Goal: Task Accomplishment & Management: Use online tool/utility

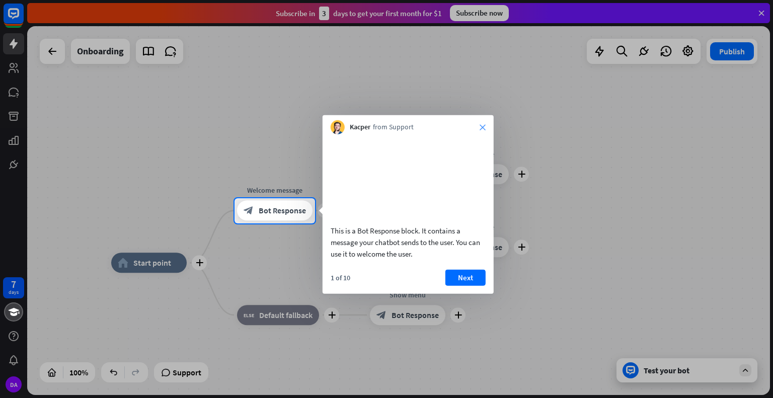
click at [481, 124] on icon "close" at bounding box center [483, 127] width 6 height 6
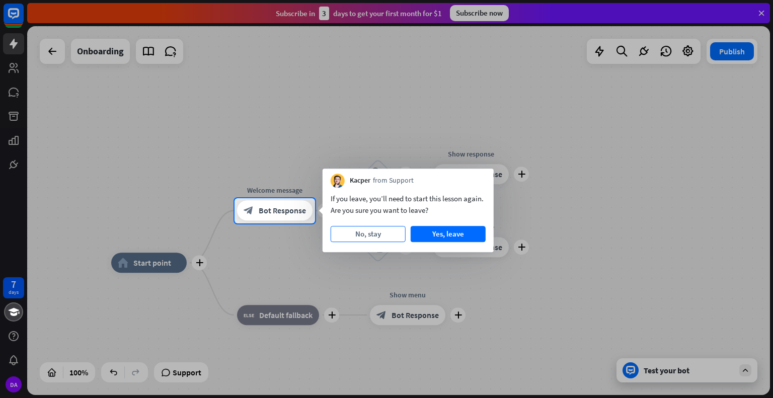
click at [396, 230] on button "No, stay" at bounding box center [368, 234] width 75 height 16
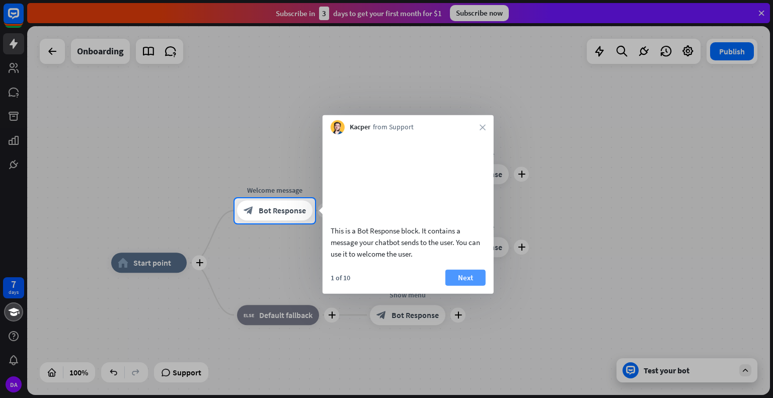
click at [471, 285] on button "Next" at bounding box center [465, 277] width 40 height 16
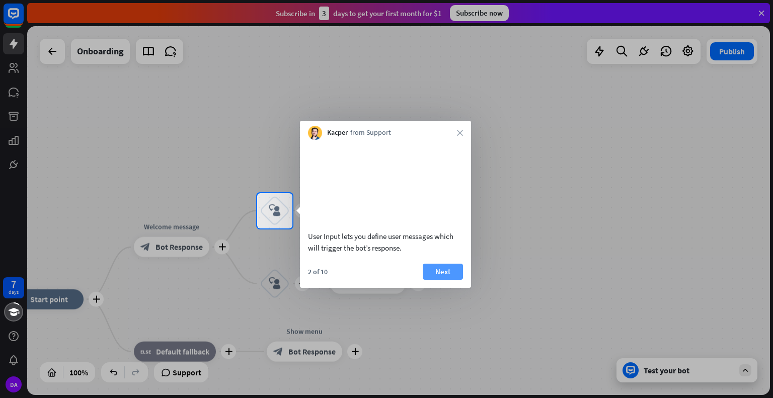
click at [446, 280] on button "Next" at bounding box center [443, 272] width 40 height 16
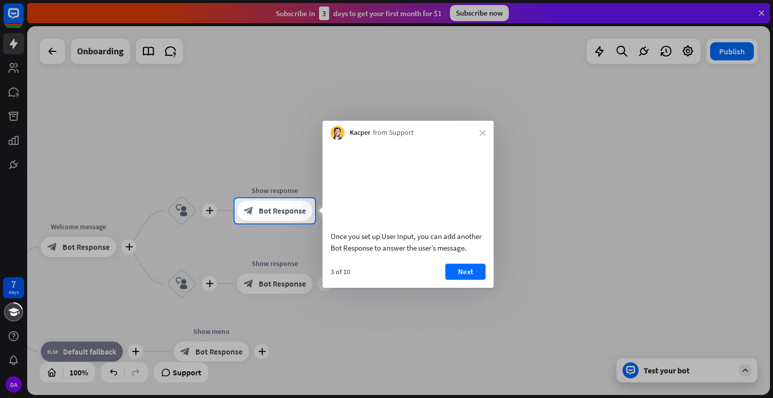
click at [446, 280] on button "Next" at bounding box center [465, 272] width 40 height 16
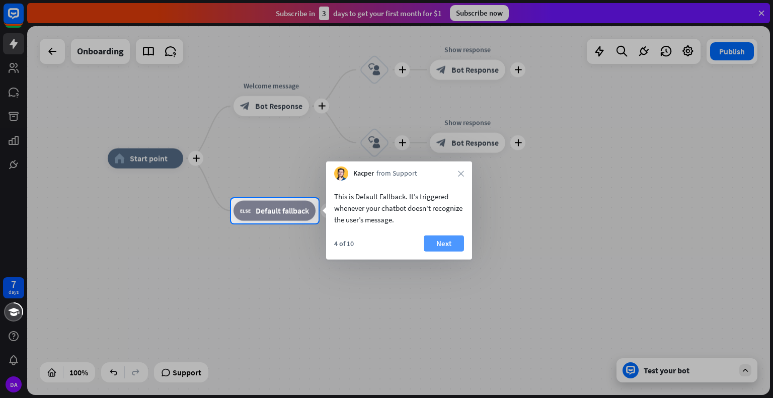
click at [444, 243] on button "Next" at bounding box center [444, 244] width 40 height 16
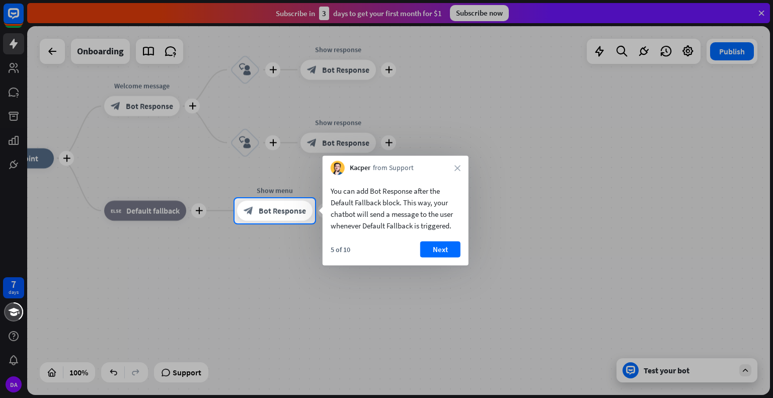
click at [444, 243] on button "Next" at bounding box center [440, 250] width 40 height 16
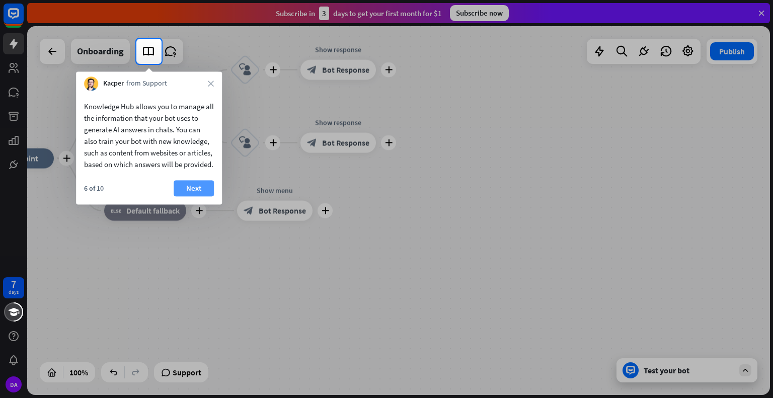
click at [197, 196] on button "Next" at bounding box center [194, 188] width 40 height 16
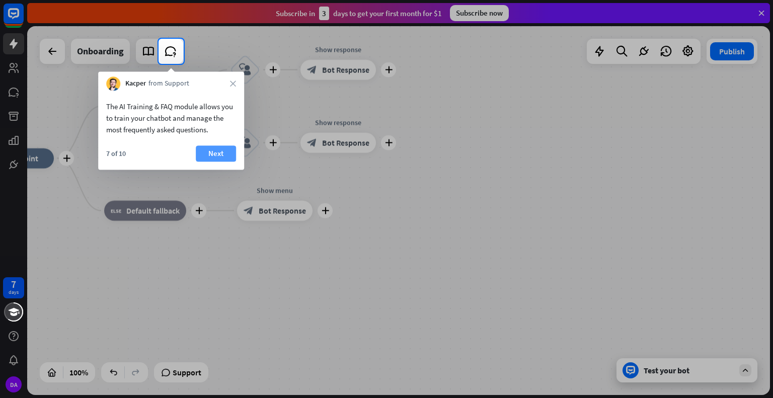
click at [218, 153] on button "Next" at bounding box center [216, 153] width 40 height 16
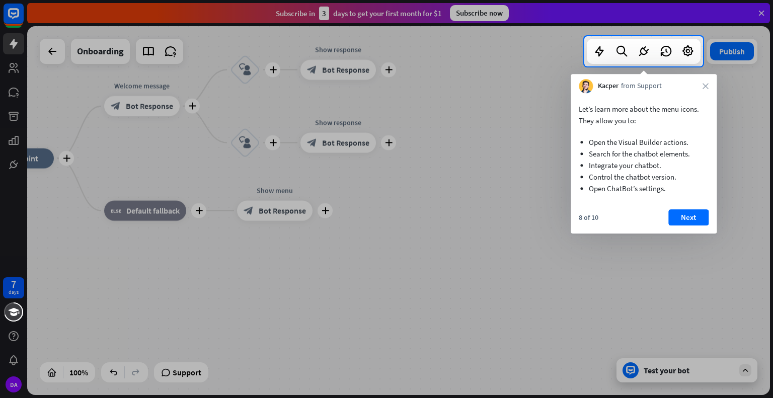
click at [685, 227] on div "8 of 10 Next" at bounding box center [644, 221] width 146 height 24
click at [693, 215] on button "Next" at bounding box center [688, 217] width 40 height 16
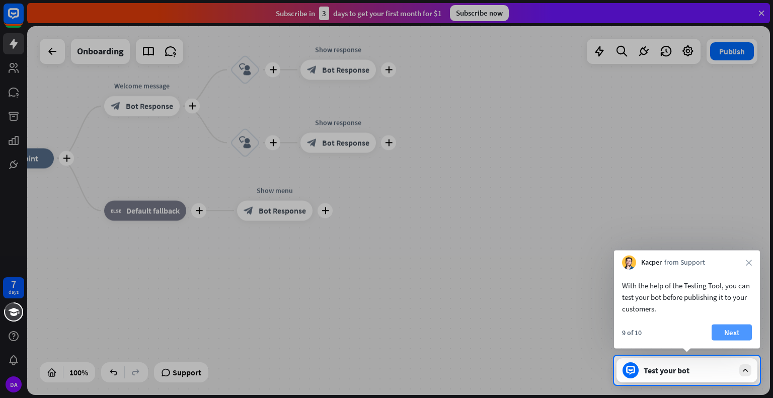
click at [723, 327] on button "Next" at bounding box center [732, 333] width 40 height 16
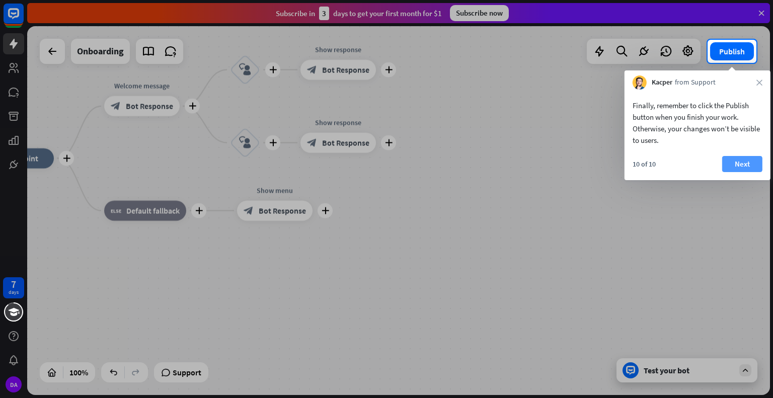
click at [743, 162] on button "Next" at bounding box center [742, 164] width 40 height 16
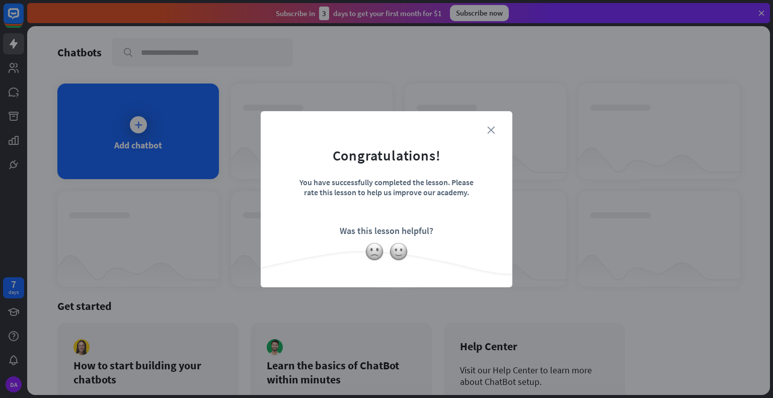
click at [490, 128] on icon "close" at bounding box center [491, 130] width 8 height 8
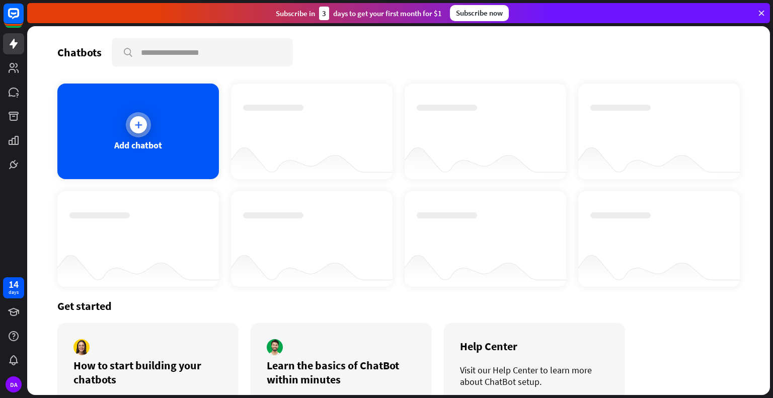
click at [137, 130] on div at bounding box center [138, 124] width 17 height 17
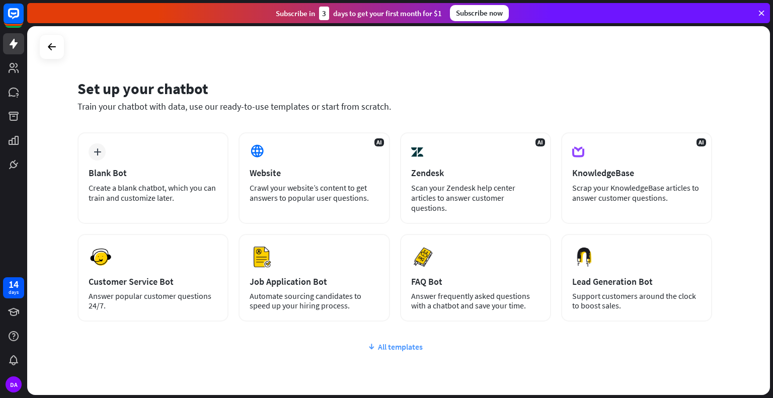
click at [393, 342] on div "All templates" at bounding box center [395, 347] width 635 height 10
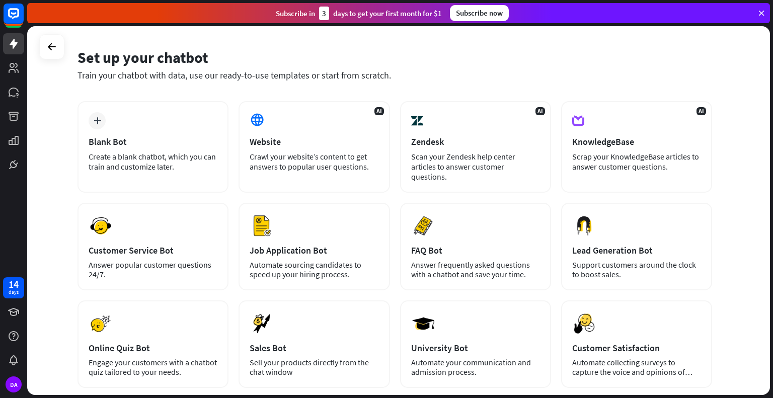
scroll to position [7, 0]
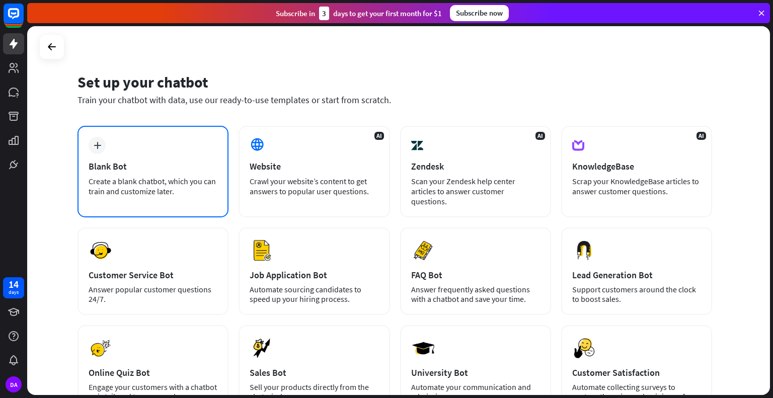
click at [169, 157] on div "plus Blank Bot Create a blank chatbot, which you can train and customize later." at bounding box center [153, 172] width 151 height 92
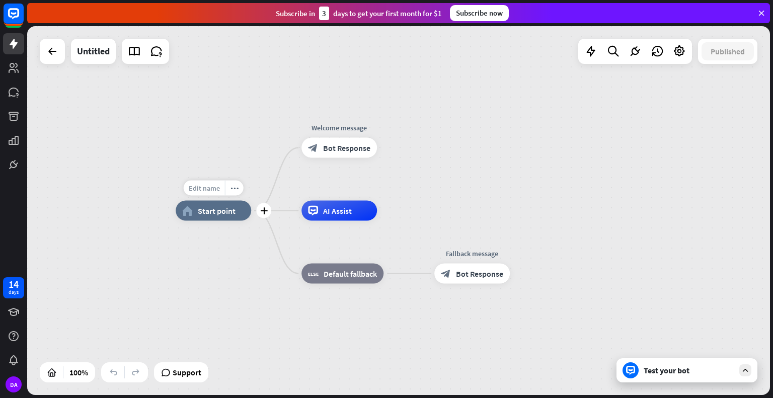
click at [206, 188] on span "Edit name" at bounding box center [204, 188] width 31 height 9
type input "*******"
click at [259, 249] on div "******* home_2 Start point Welcome message block_bot_response Bot Response AI A…" at bounding box center [398, 210] width 743 height 369
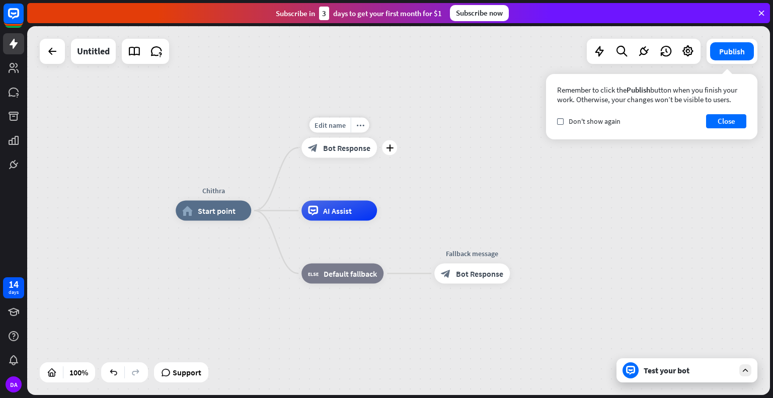
click at [331, 147] on span "Bot Response" at bounding box center [346, 148] width 47 height 10
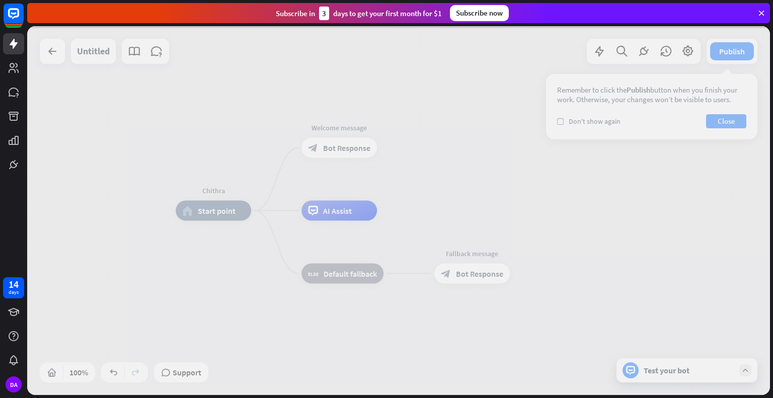
click at [331, 147] on div at bounding box center [398, 210] width 743 height 369
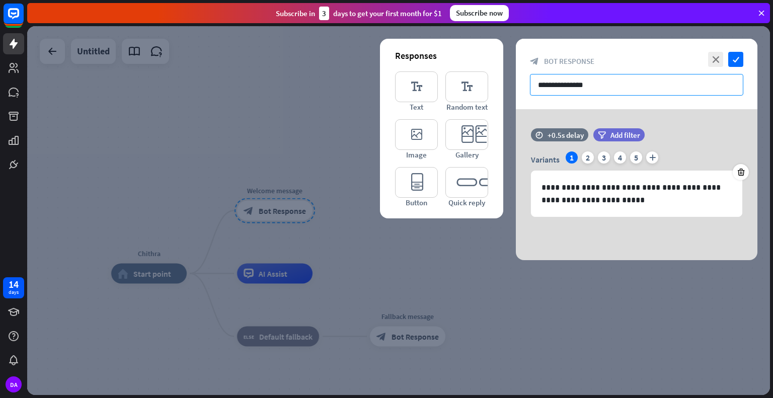
click at [614, 85] on input "**********" at bounding box center [636, 85] width 213 height 22
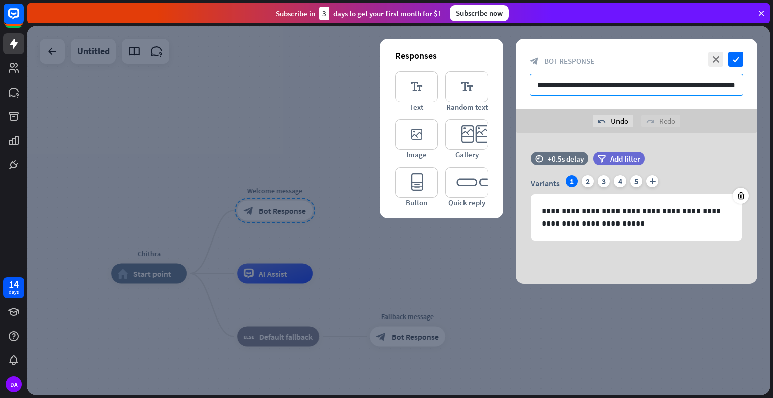
scroll to position [0, 110]
click at [626, 82] on input "**********" at bounding box center [636, 85] width 213 height 22
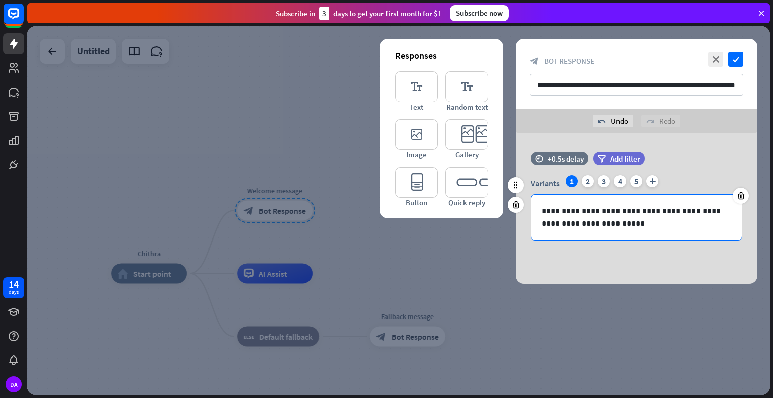
scroll to position [0, 0]
click at [613, 225] on p "**********" at bounding box center [636, 217] width 190 height 25
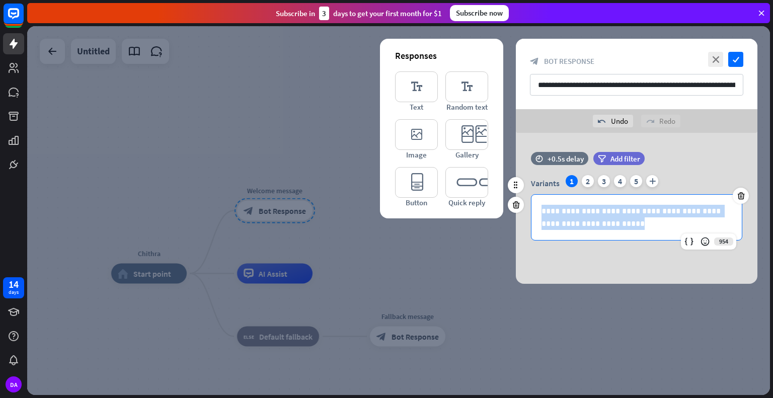
click at [613, 225] on p "**********" at bounding box center [636, 217] width 190 height 25
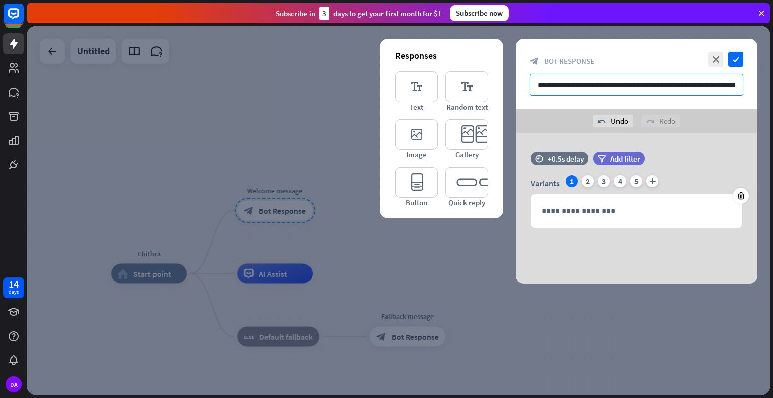
click at [577, 82] on input "**********" at bounding box center [636, 85] width 213 height 22
paste input "**********"
drag, startPoint x: 577, startPoint y: 82, endPoint x: 482, endPoint y: 77, distance: 95.7
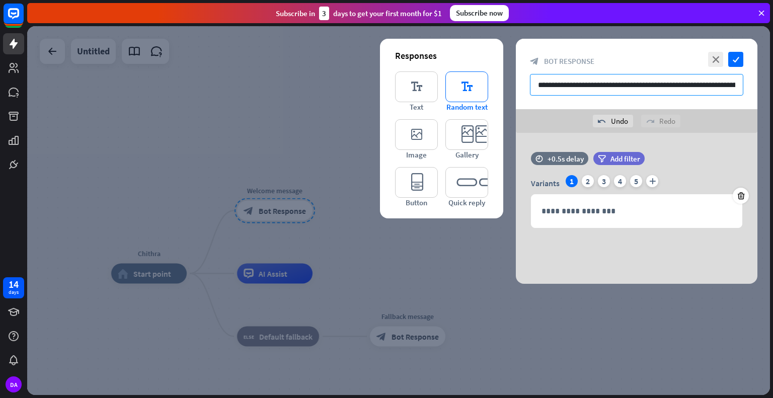
click at [516, 77] on div "**********" at bounding box center [637, 161] width 242 height 245
click at [580, 86] on input "**********" at bounding box center [636, 85] width 213 height 22
click at [588, 85] on input "**********" at bounding box center [636, 85] width 213 height 22
drag, startPoint x: 693, startPoint y: 84, endPoint x: 768, endPoint y: 63, distance: 77.8
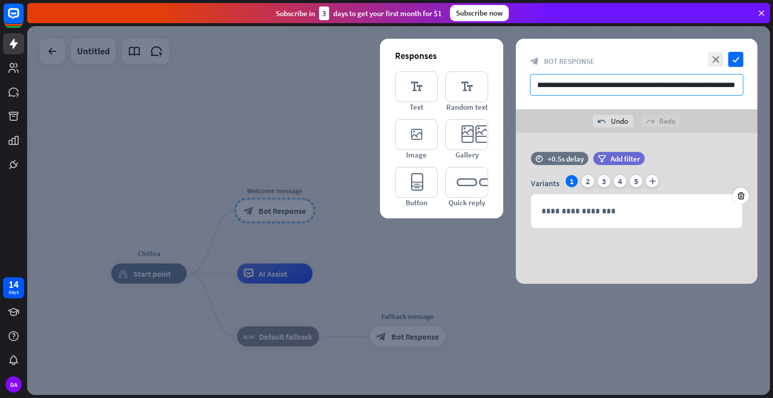
click at [768, 63] on div "**********" at bounding box center [398, 210] width 743 height 369
click at [735, 93] on input "**********" at bounding box center [636, 85] width 213 height 22
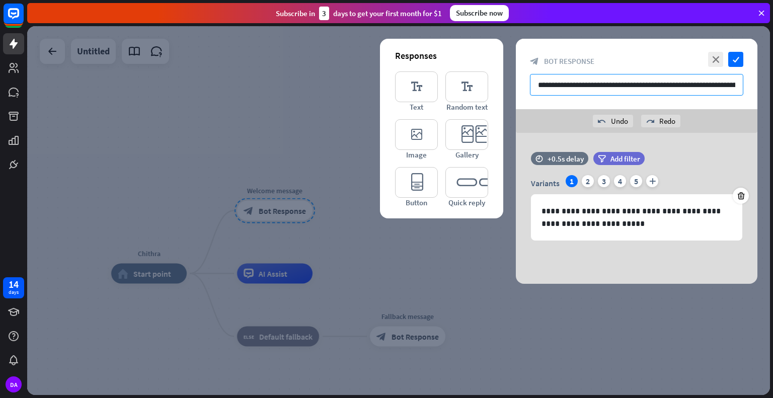
scroll to position [0, 100]
drag, startPoint x: 683, startPoint y: 82, endPoint x: 772, endPoint y: 60, distance: 91.7
click at [772, 60] on div "Chithra home_2 Start point Welcome message block_bot_response Bot Response AI A…" at bounding box center [400, 212] width 746 height 372
click at [691, 87] on input "**********" at bounding box center [636, 85] width 213 height 22
type input "**********"
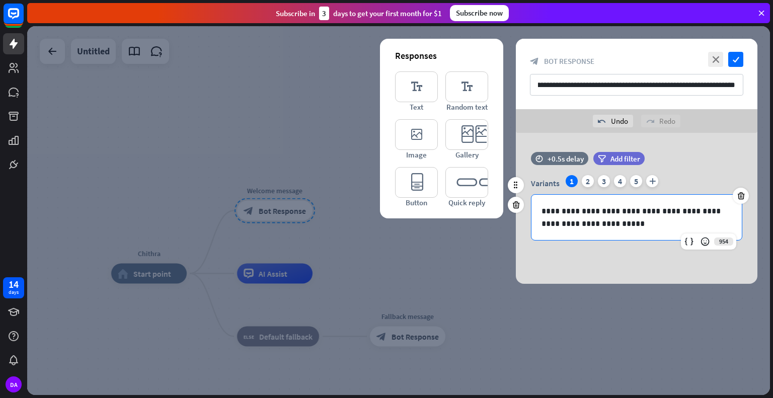
scroll to position [0, 0]
click at [634, 222] on p "**********" at bounding box center [636, 217] width 190 height 25
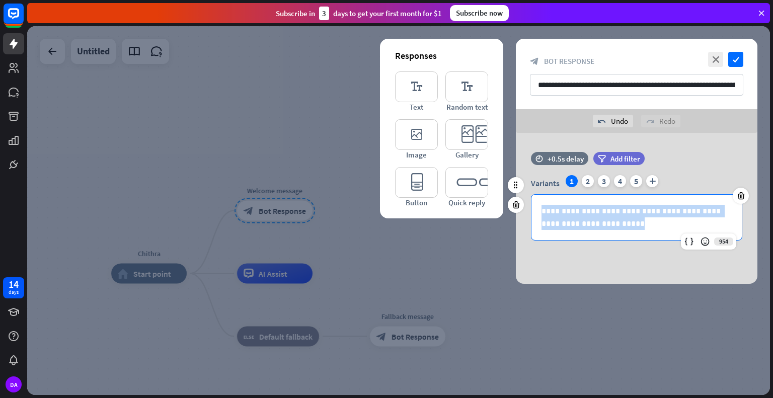
click at [634, 222] on p "**********" at bounding box center [636, 217] width 190 height 25
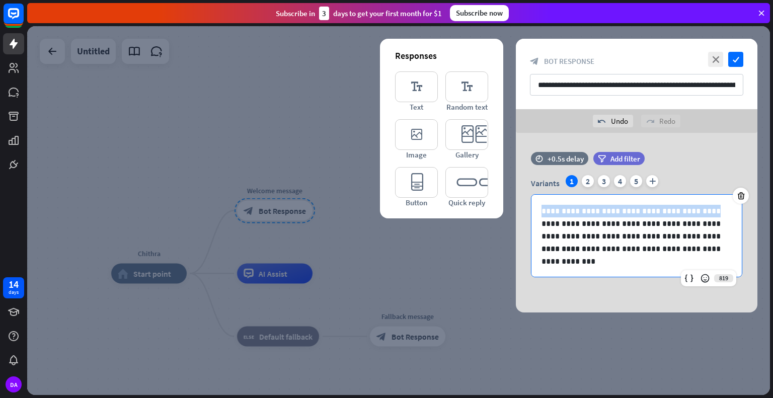
drag, startPoint x: 691, startPoint y: 211, endPoint x: 471, endPoint y: 214, distance: 220.4
click at [516, 214] on div "**********" at bounding box center [637, 223] width 242 height 180
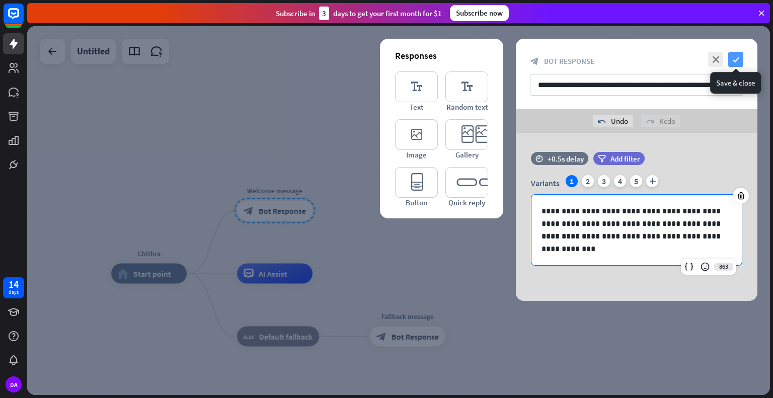
click at [736, 58] on icon "check" at bounding box center [735, 59] width 15 height 15
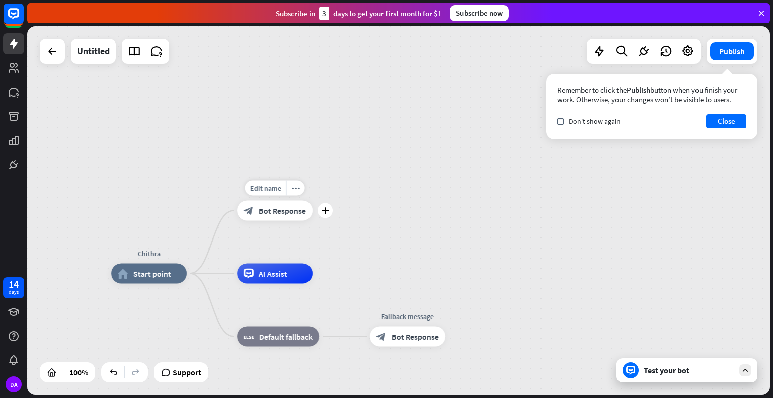
click at [274, 212] on span "Bot Response" at bounding box center [282, 211] width 47 height 10
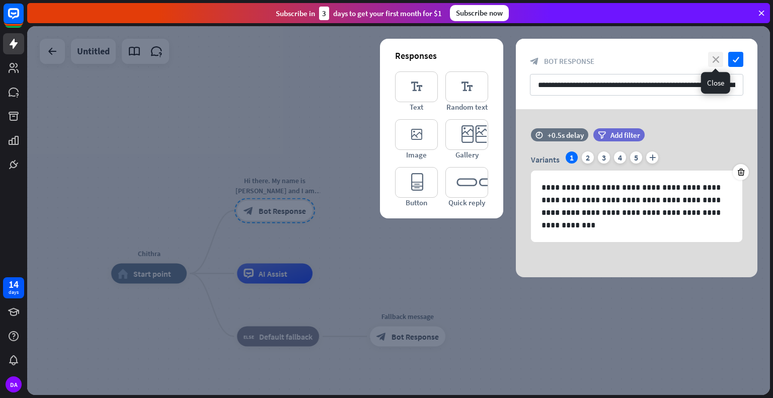
click at [716, 57] on icon "close" at bounding box center [715, 59] width 15 height 15
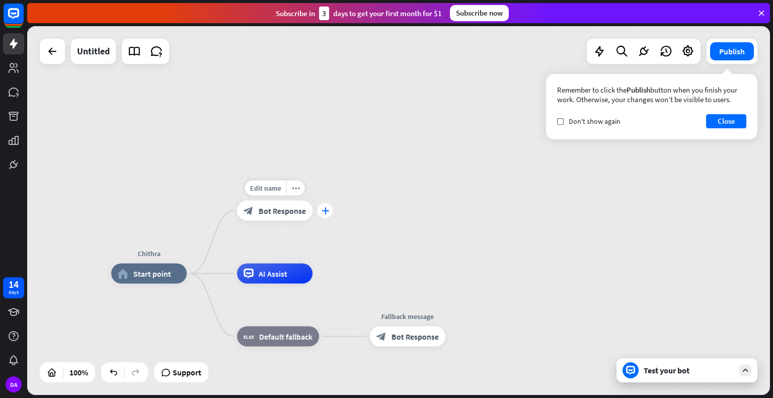
click at [328, 215] on div "plus" at bounding box center [325, 210] width 15 height 15
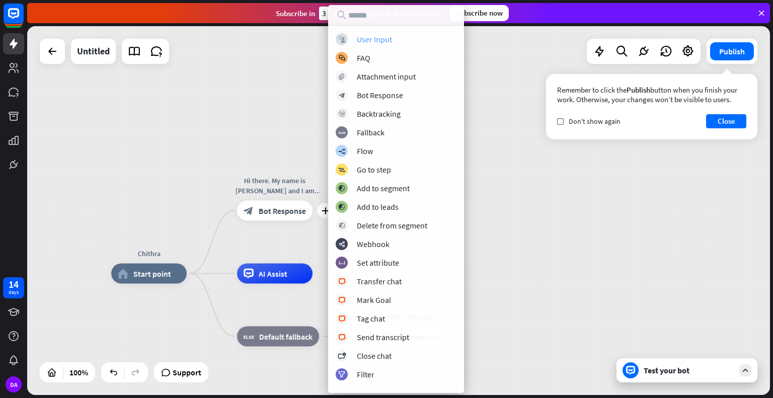
click at [373, 40] on div "User Input" at bounding box center [374, 39] width 35 height 10
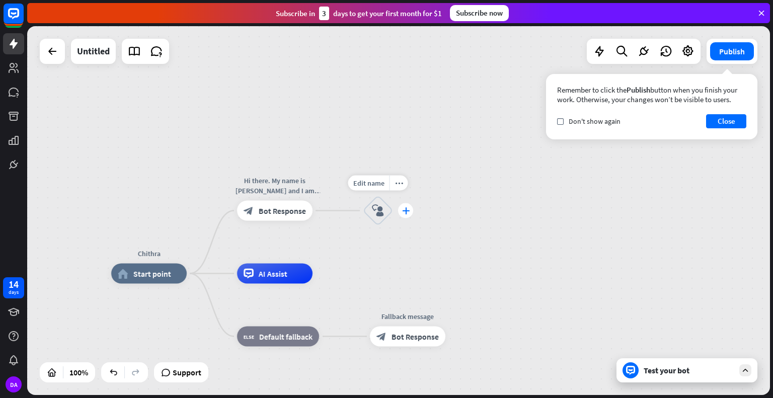
click at [407, 211] on icon "plus" at bounding box center [406, 210] width 8 height 7
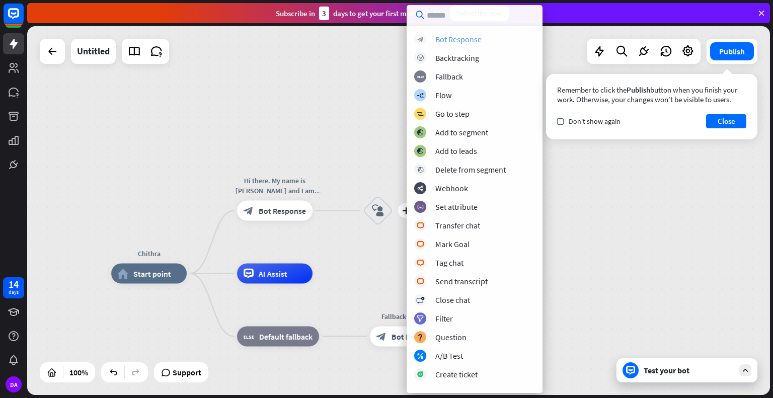
click at [481, 45] on div "block_bot_response Bot Response" at bounding box center [474, 39] width 121 height 12
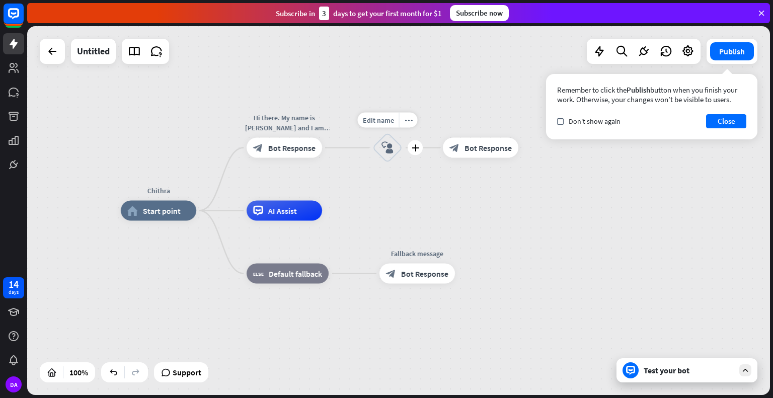
drag, startPoint x: 401, startPoint y: 217, endPoint x: 410, endPoint y: 154, distance: 63.6
click at [403, 154] on div "Edit name more_horiz plus block_user_input" at bounding box center [387, 148] width 30 height 30
click at [337, 213] on icon "plus" at bounding box center [335, 210] width 8 height 7
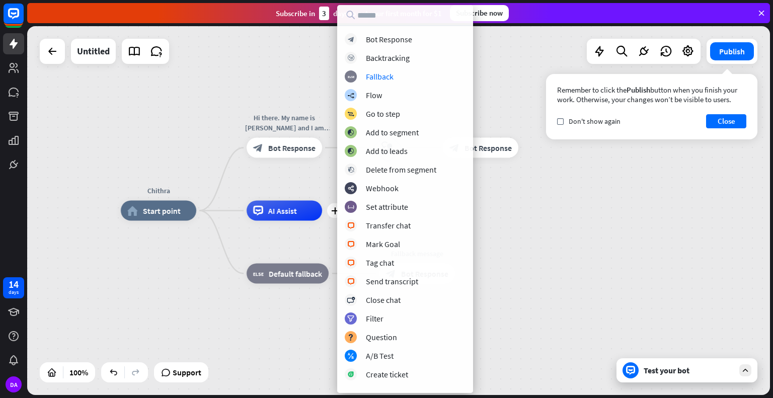
click at [578, 194] on div "Chithra home_2 Start point Hi there. My name is Chithra and I am here to assist…" at bounding box center [398, 210] width 743 height 369
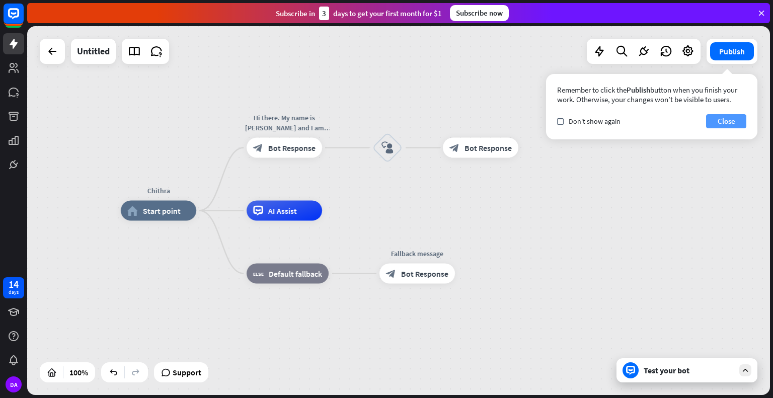
click at [732, 120] on button "Close" at bounding box center [726, 121] width 40 height 14
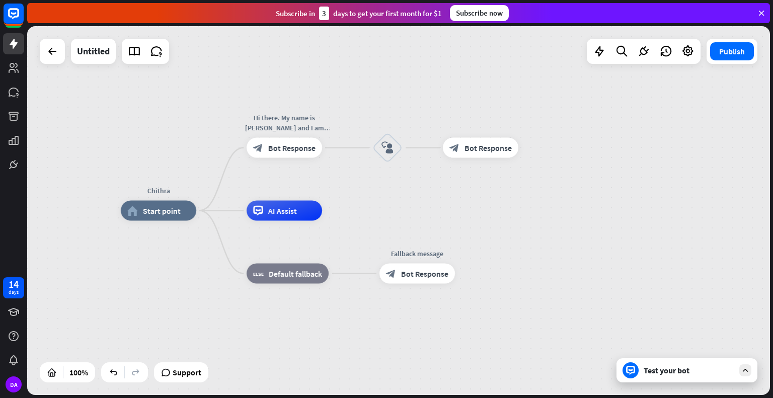
click at [677, 379] on div "Test your bot" at bounding box center [686, 370] width 141 height 24
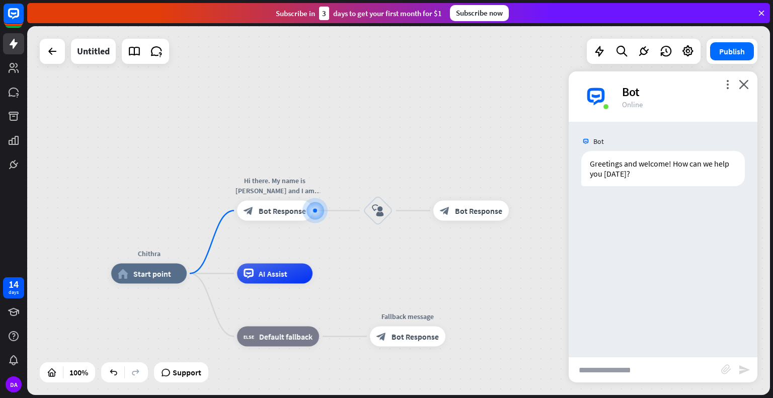
click at [661, 373] on input "text" at bounding box center [645, 369] width 152 height 25
type input "**********"
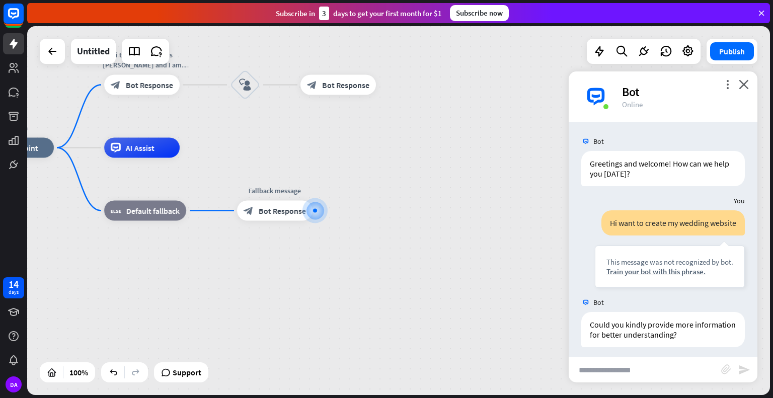
scroll to position [5, 0]
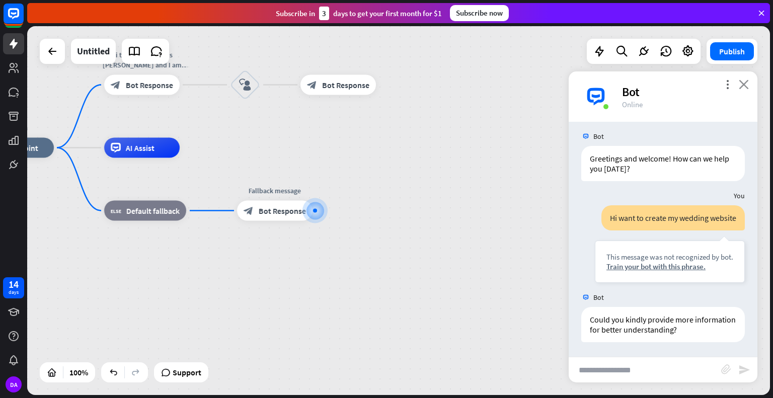
click at [743, 86] on icon "close" at bounding box center [744, 85] width 10 height 10
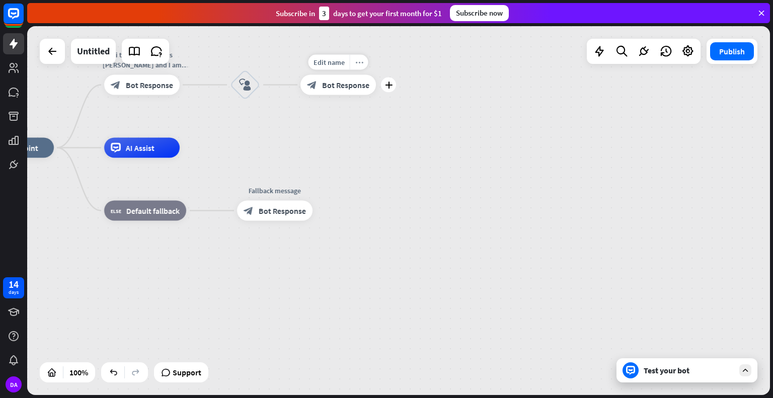
click at [356, 59] on icon "more_horiz" at bounding box center [359, 62] width 8 height 8
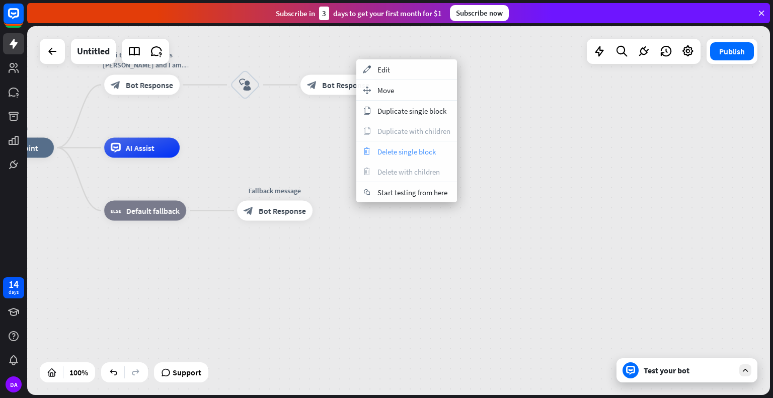
click at [396, 150] on span "Delete single block" at bounding box center [406, 152] width 58 height 10
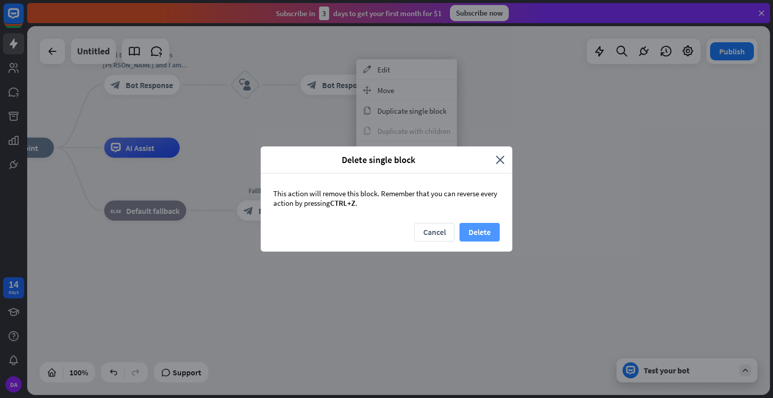
click at [488, 233] on button "Delete" at bounding box center [479, 232] width 40 height 19
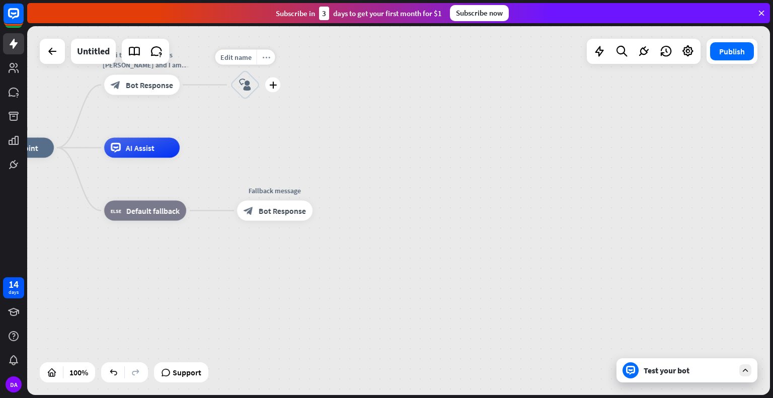
click at [267, 56] on icon "more_horiz" at bounding box center [266, 57] width 8 height 8
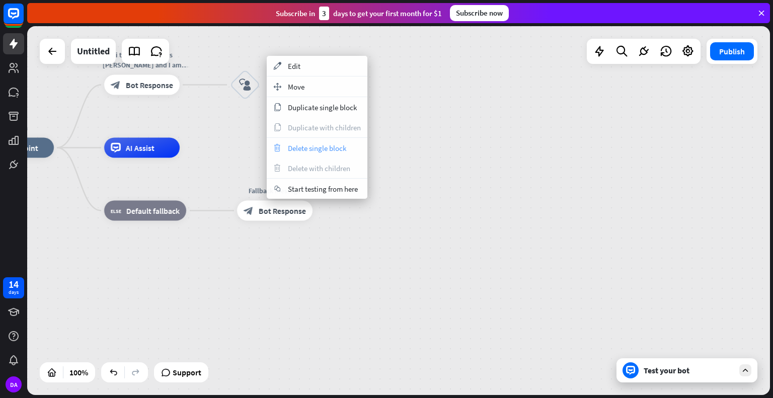
click at [344, 148] on span "Delete single block" at bounding box center [317, 148] width 58 height 10
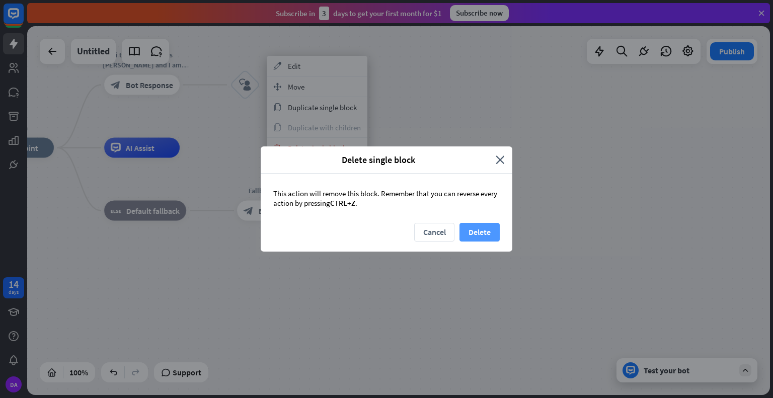
click at [487, 228] on button "Delete" at bounding box center [479, 232] width 40 height 19
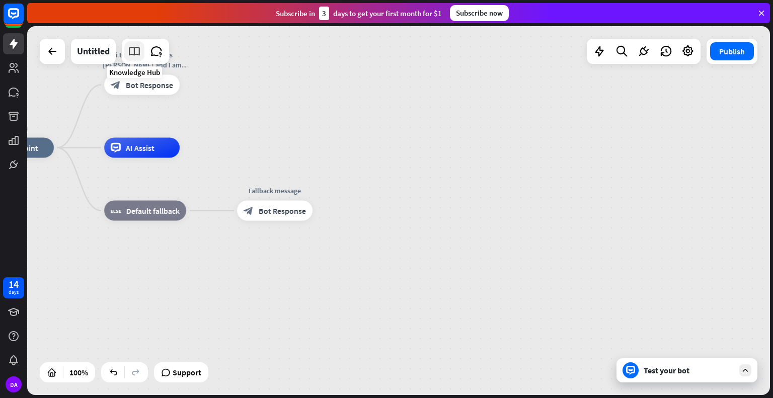
click at [133, 50] on icon at bounding box center [134, 51] width 13 height 13
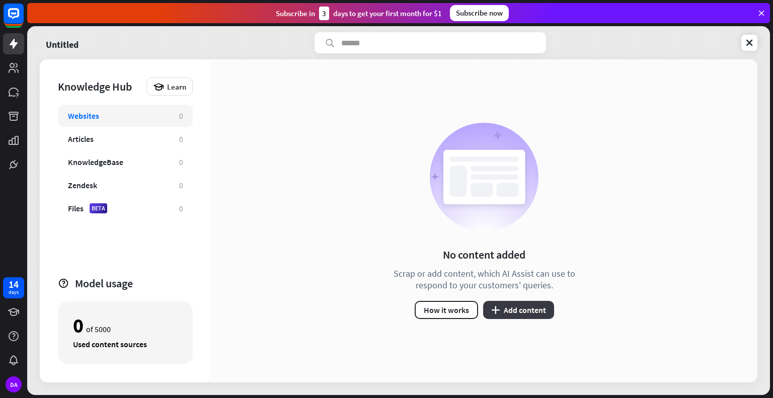
click at [518, 308] on button "plus Add content" at bounding box center [518, 310] width 71 height 18
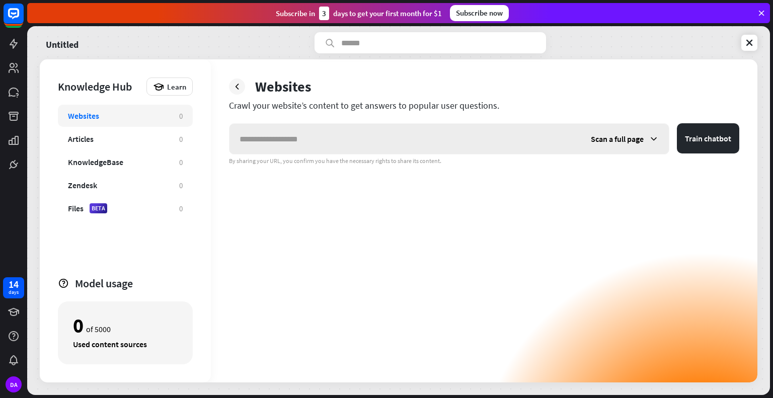
click at [642, 142] on span "Scan a full page" at bounding box center [617, 139] width 53 height 10
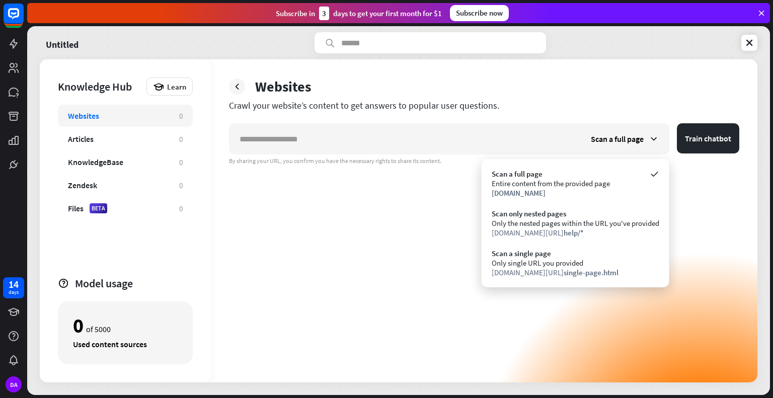
click at [389, 162] on div "By sharing your URL, you confirm you have the necessary rights to share its con…" at bounding box center [484, 161] width 510 height 8
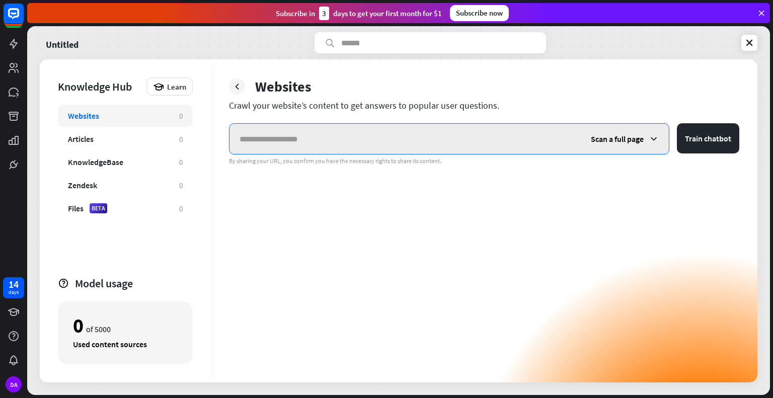
click at [400, 140] on input "text" at bounding box center [404, 139] width 351 height 30
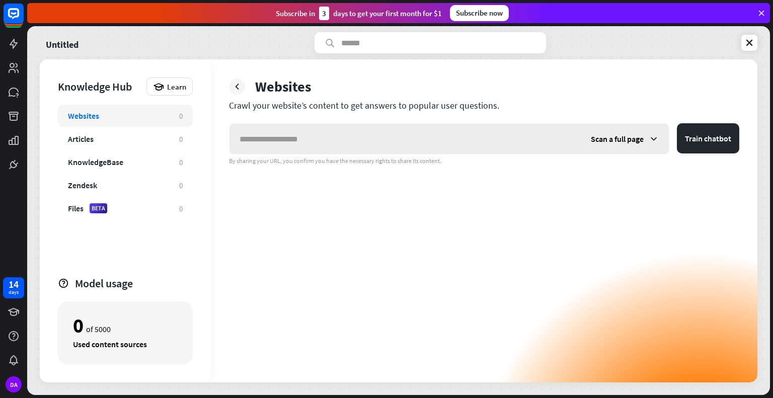
click at [609, 142] on span "Scan a full page" at bounding box center [617, 139] width 53 height 10
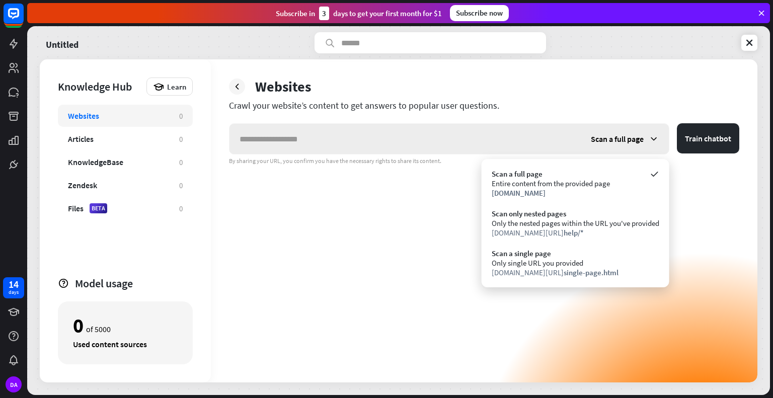
click at [608, 140] on span "Scan a full page" at bounding box center [617, 139] width 53 height 10
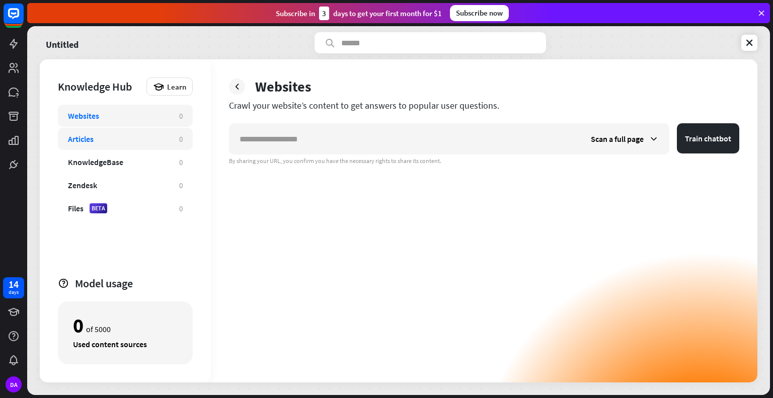
click at [160, 132] on div "Articles 0" at bounding box center [125, 139] width 135 height 22
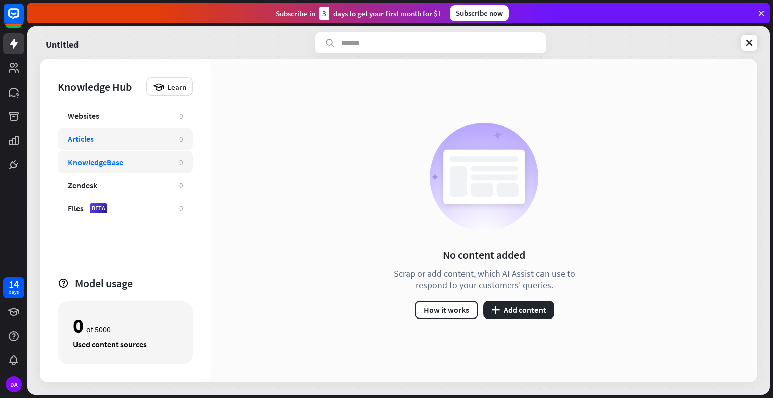
click at [162, 152] on div "KnowledgeBase 0" at bounding box center [125, 162] width 135 height 22
click at [507, 307] on button "plus Add content" at bounding box center [518, 310] width 71 height 18
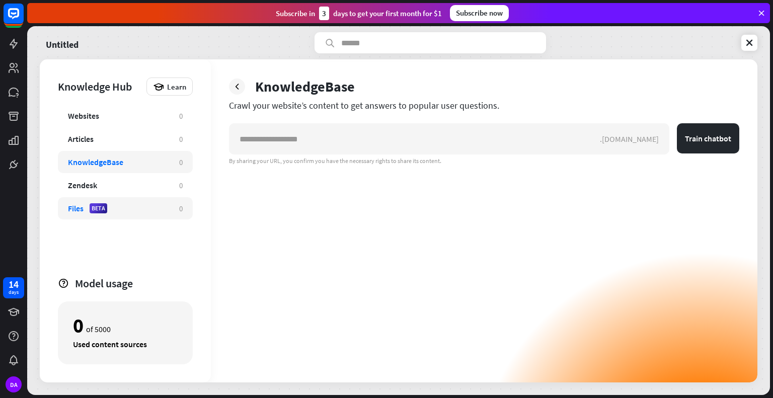
click at [128, 212] on div "Files BETA" at bounding box center [118, 208] width 101 height 10
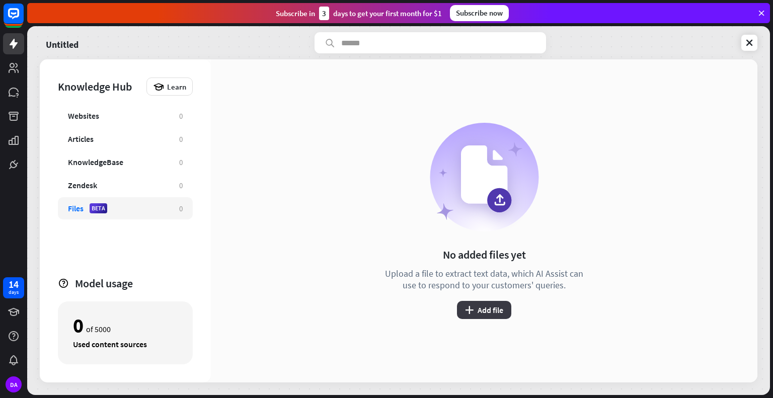
click at [498, 307] on button "plus Add file" at bounding box center [484, 310] width 54 height 18
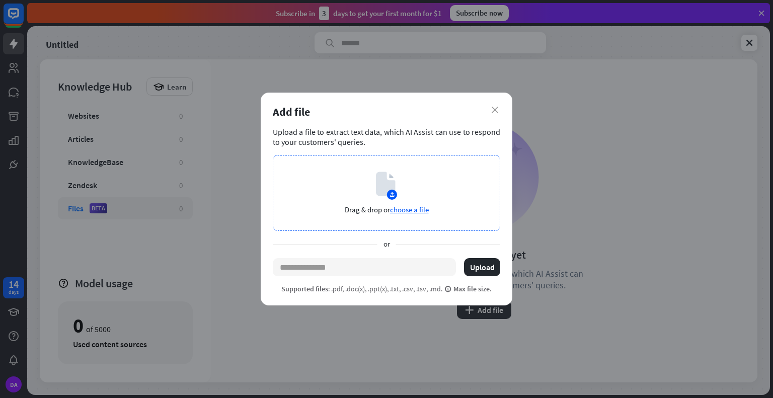
click at [399, 210] on span "choose a file" at bounding box center [409, 210] width 39 height 10
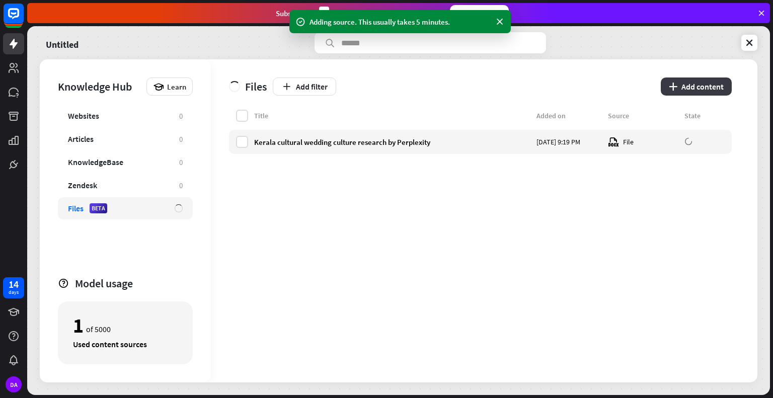
click at [691, 82] on button "plus Add content" at bounding box center [696, 87] width 71 height 18
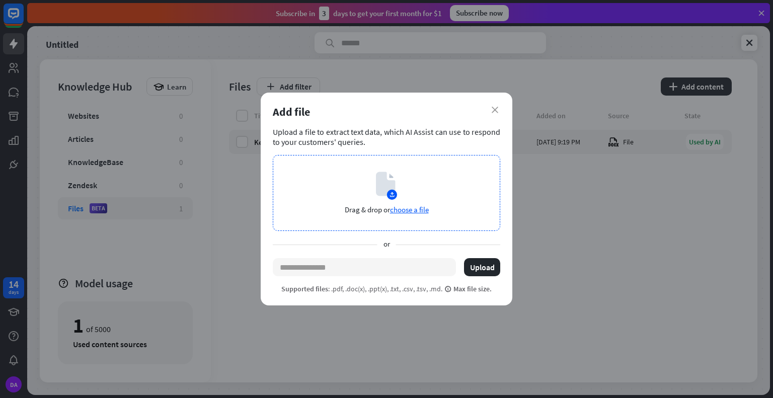
click at [423, 208] on span "choose a file" at bounding box center [409, 210] width 39 height 10
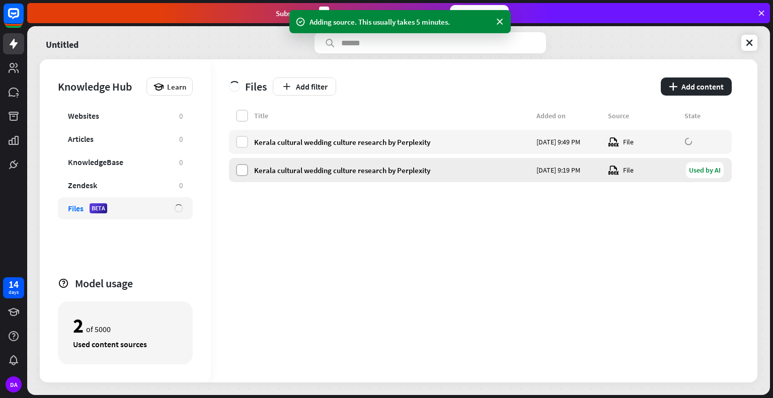
click at [244, 169] on label at bounding box center [242, 170] width 12 height 12
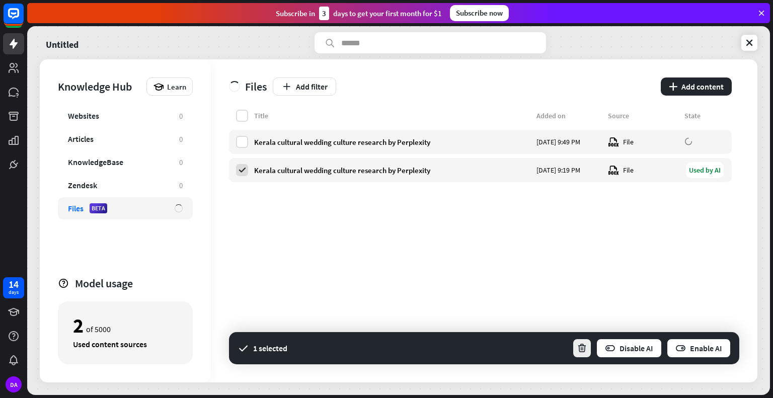
click at [588, 346] on button "button" at bounding box center [582, 348] width 20 height 20
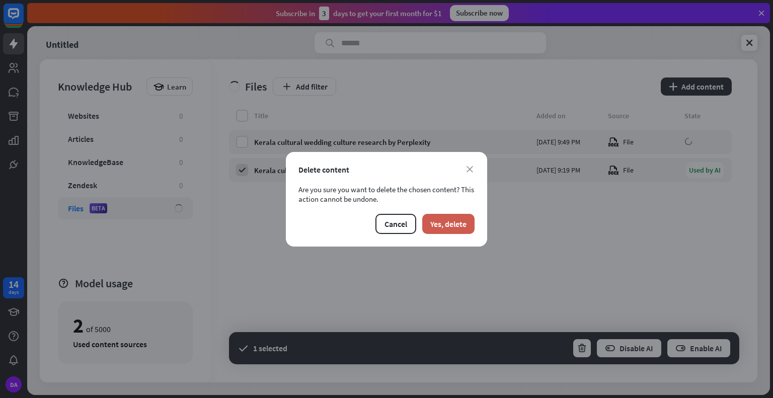
click at [459, 223] on button "Yes, delete" at bounding box center [448, 224] width 52 height 20
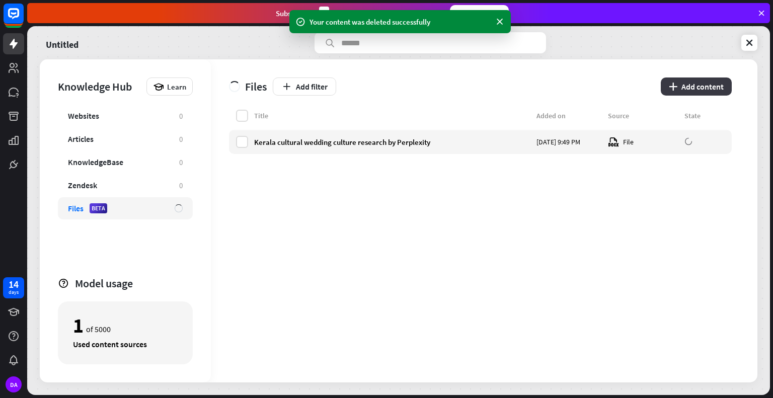
click at [698, 90] on button "plus Add content" at bounding box center [696, 87] width 71 height 18
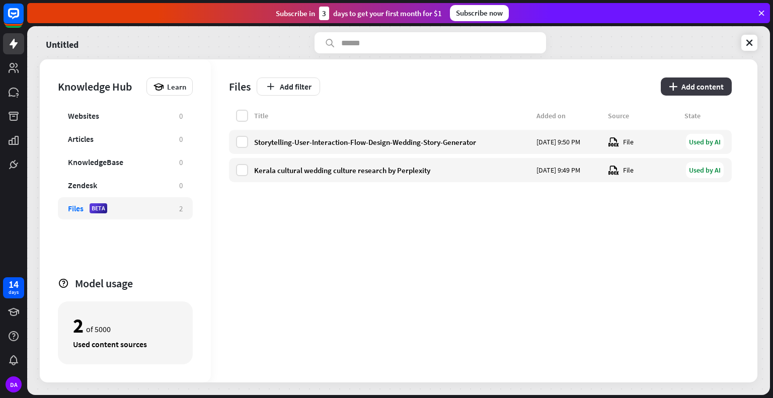
click at [676, 94] on button "plus Add content" at bounding box center [696, 87] width 71 height 18
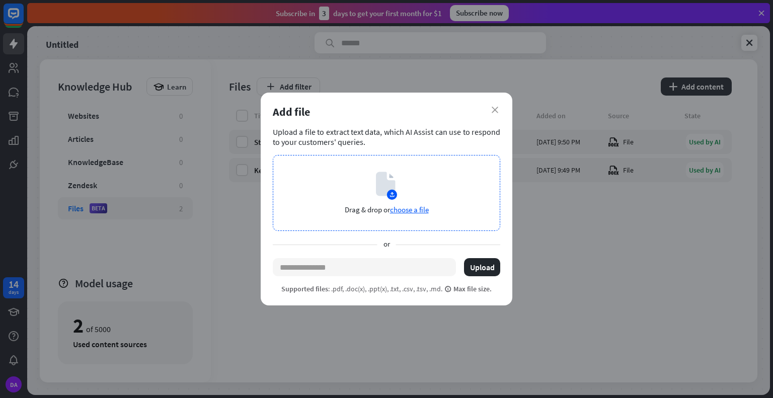
click at [404, 211] on span "choose a file" at bounding box center [409, 210] width 39 height 10
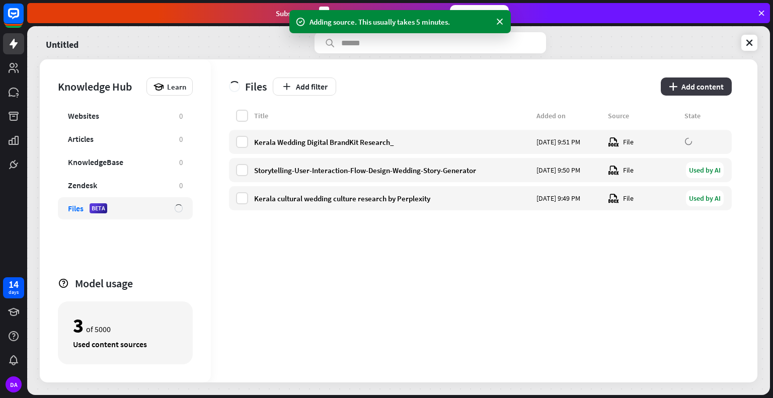
click at [709, 91] on button "plus Add content" at bounding box center [696, 87] width 71 height 18
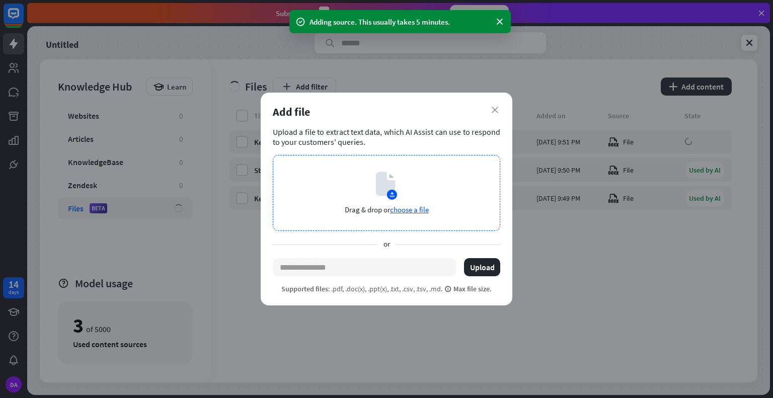
click at [417, 212] on span "choose a file" at bounding box center [409, 210] width 39 height 10
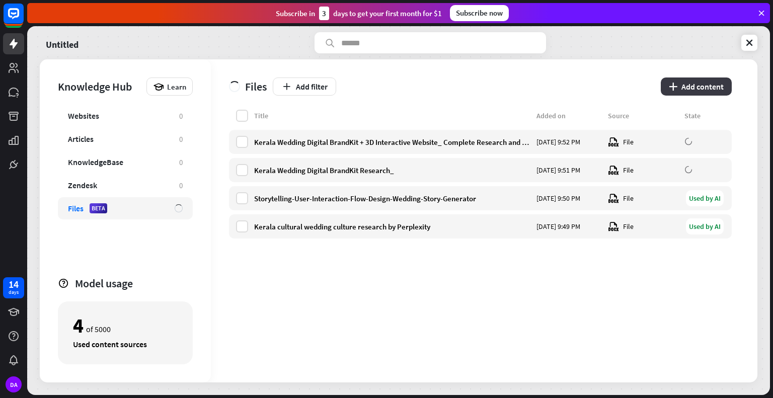
click at [715, 87] on button "plus Add content" at bounding box center [696, 87] width 71 height 18
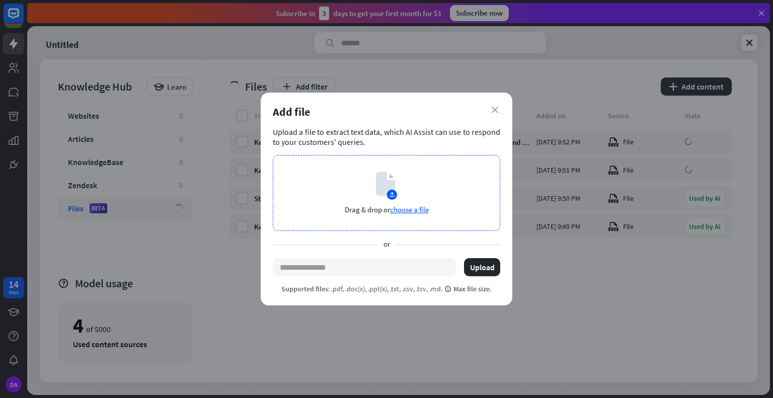
click at [417, 207] on span "choose a file" at bounding box center [409, 210] width 39 height 10
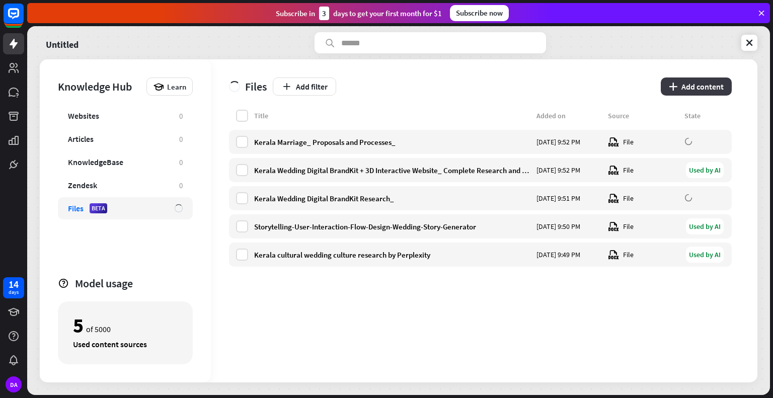
click at [692, 90] on button "plus Add content" at bounding box center [696, 87] width 71 height 18
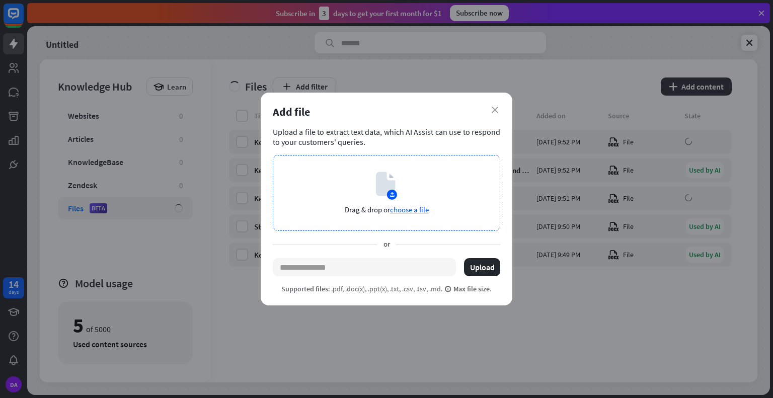
click at [411, 211] on span "choose a file" at bounding box center [409, 210] width 39 height 10
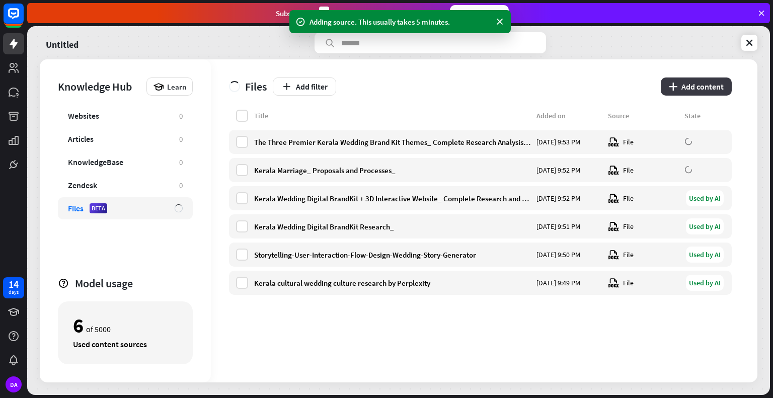
click at [687, 88] on button "plus Add content" at bounding box center [696, 87] width 71 height 18
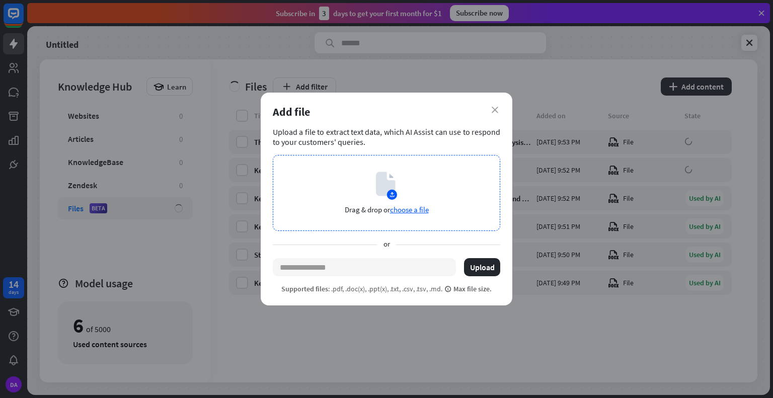
click at [421, 200] on div "Drag & drop or choose a file" at bounding box center [386, 193] width 227 height 76
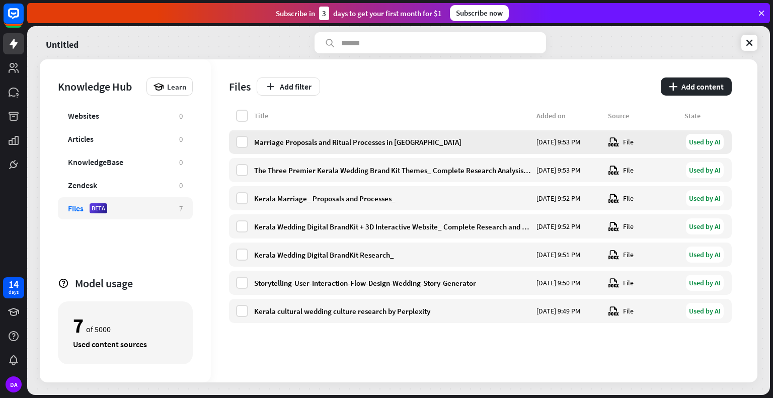
click at [711, 144] on div "Used by AI" at bounding box center [705, 142] width 38 height 16
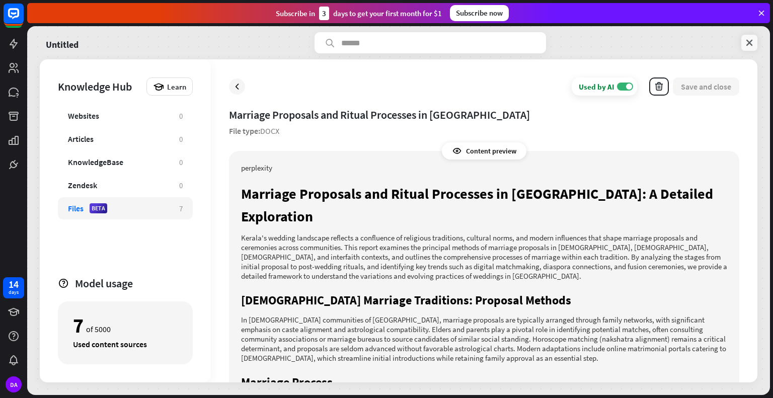
click at [749, 42] on icon at bounding box center [749, 43] width 10 height 10
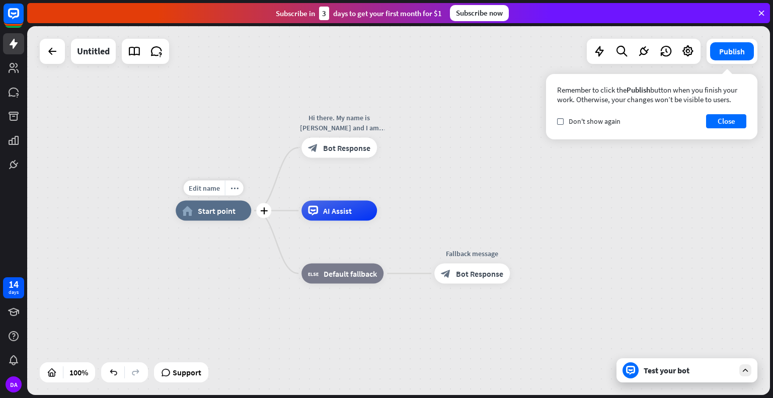
click at [224, 219] on div "home_2 Start point" at bounding box center [213, 211] width 75 height 20
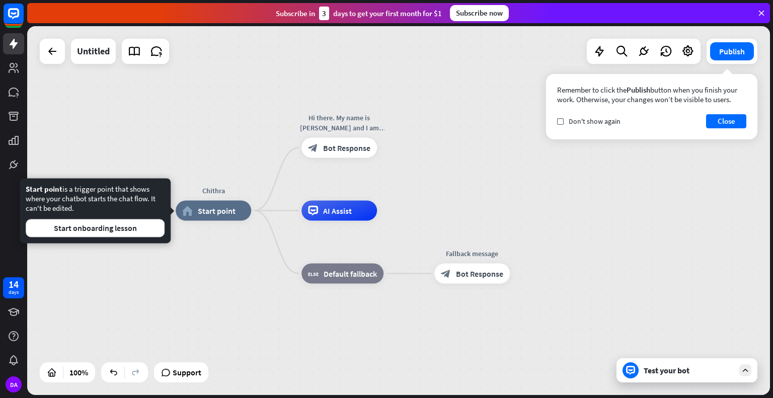
click at [681, 372] on div "Test your bot" at bounding box center [689, 370] width 91 height 10
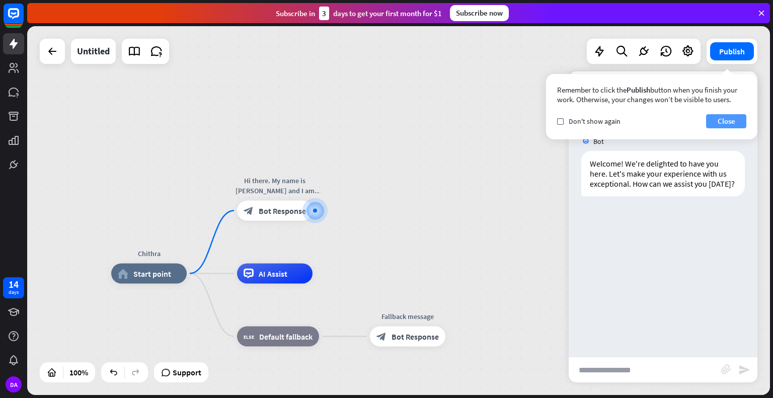
click at [722, 122] on button "Close" at bounding box center [726, 121] width 40 height 14
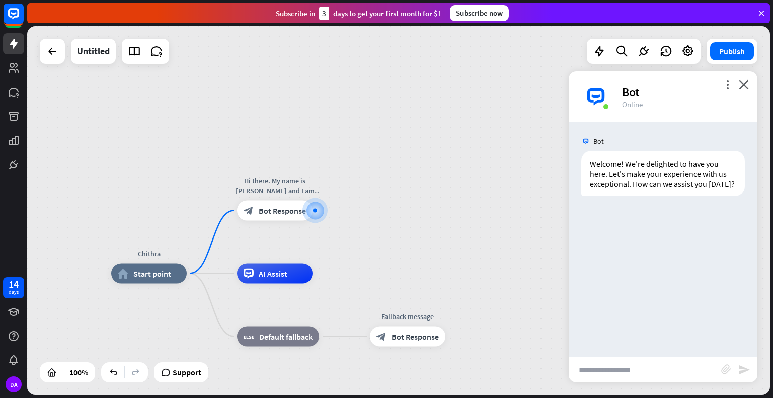
click at [638, 364] on input "text" at bounding box center [645, 369] width 152 height 25
type input "**********"
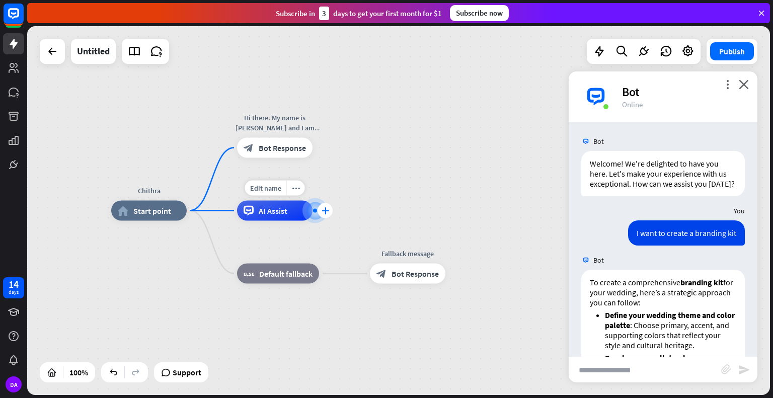
click at [319, 213] on div "plus" at bounding box center [325, 210] width 15 height 15
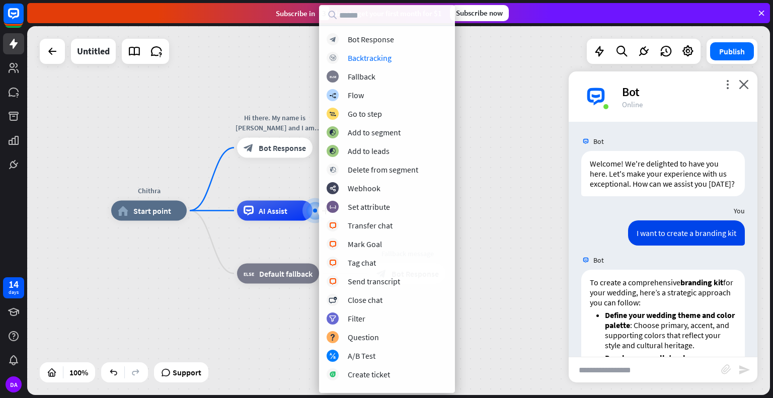
click at [531, 191] on div "Chithra home_2 Start point Hi there. My name is [PERSON_NAME] and I am here to …" at bounding box center [398, 210] width 743 height 369
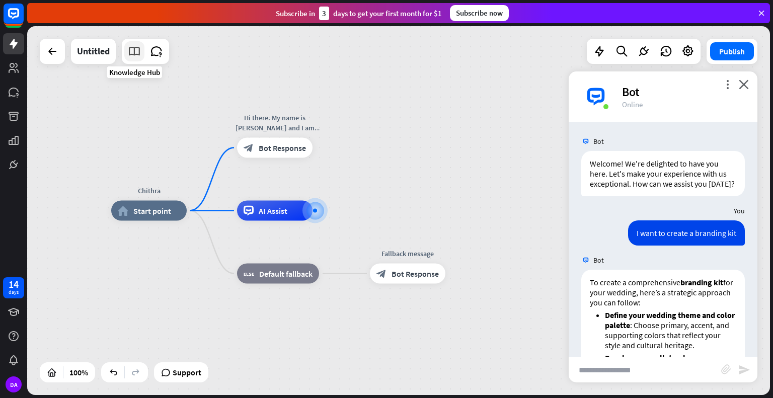
click at [135, 53] on icon at bounding box center [134, 51] width 13 height 13
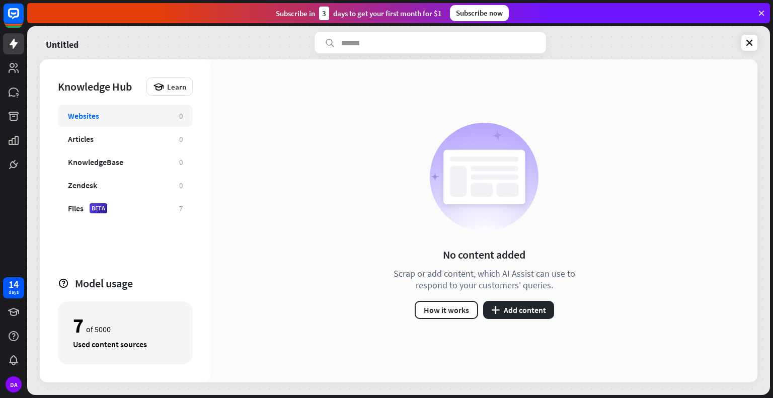
click at [266, 197] on div "No content added Scrap or add content, which AI Assist can use to respond to yo…" at bounding box center [484, 220] width 547 height 323
click at [122, 215] on div "Files BETA 7" at bounding box center [125, 208] width 135 height 22
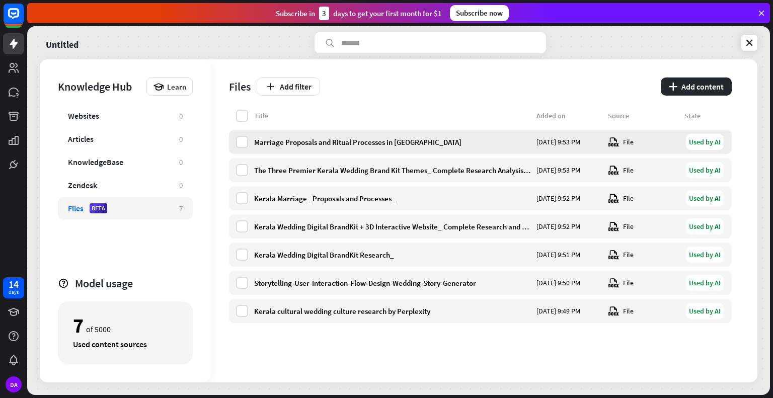
click at [603, 144] on div "Marriage Proposals and Ritual Processes in [GEOGRAPHIC_DATA] [DATE] 9:53 PM Fil…" at bounding box center [480, 142] width 503 height 24
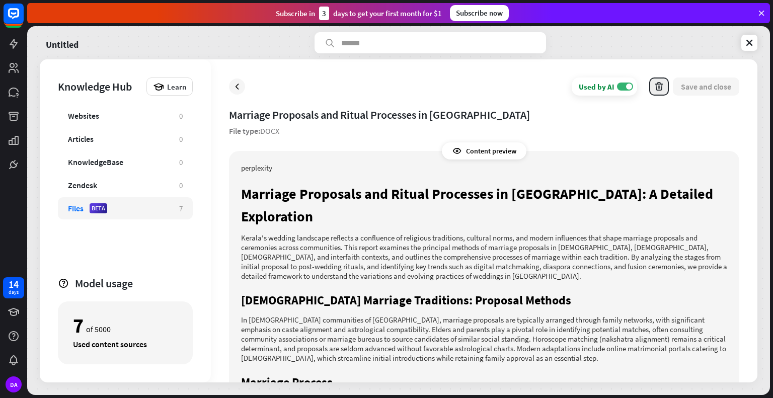
click at [665, 85] on button "button" at bounding box center [659, 87] width 20 height 18
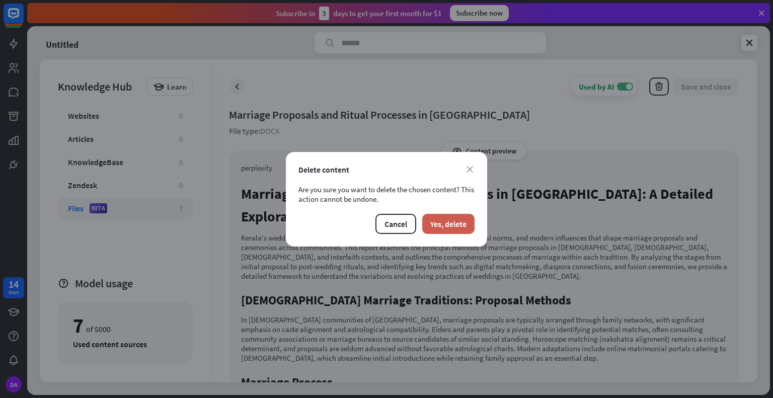
click at [453, 225] on button "Yes, delete" at bounding box center [448, 224] width 52 height 20
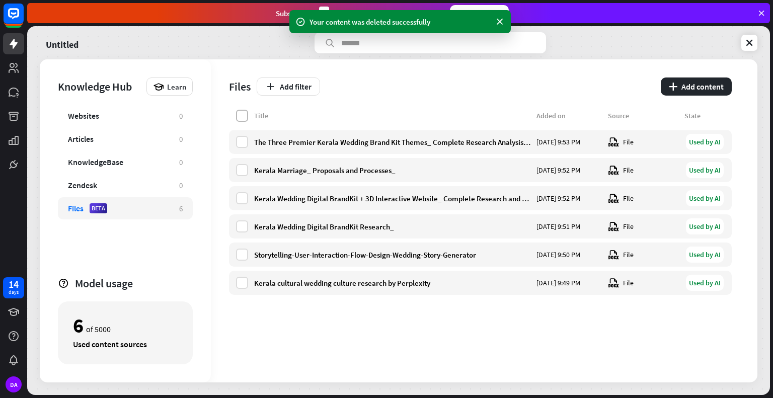
click at [239, 117] on label at bounding box center [242, 116] width 12 height 12
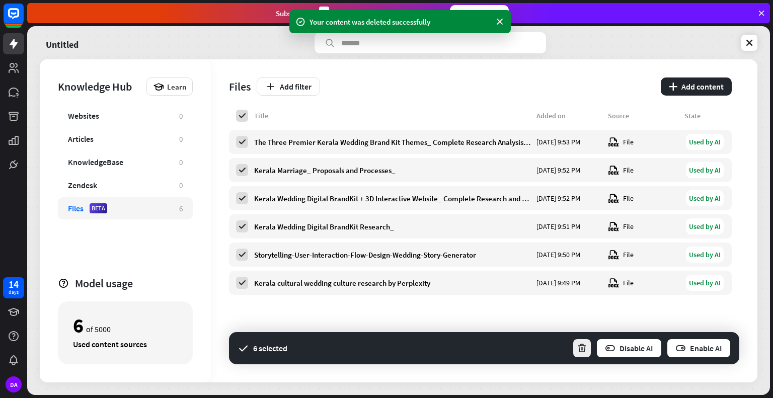
click at [585, 345] on icon "button" at bounding box center [582, 348] width 11 height 11
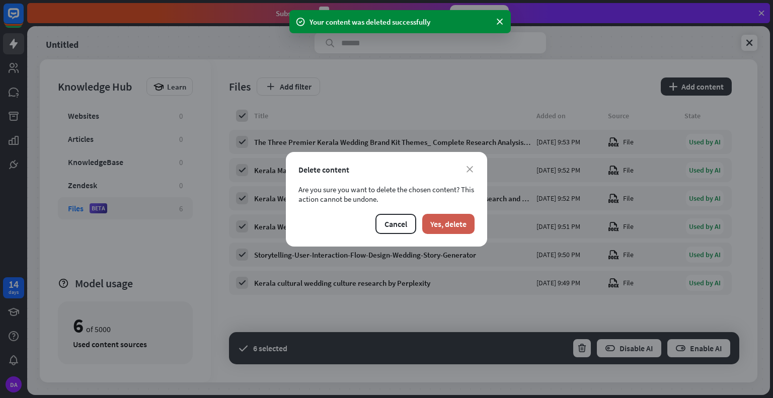
click at [454, 227] on button "Yes, delete" at bounding box center [448, 224] width 52 height 20
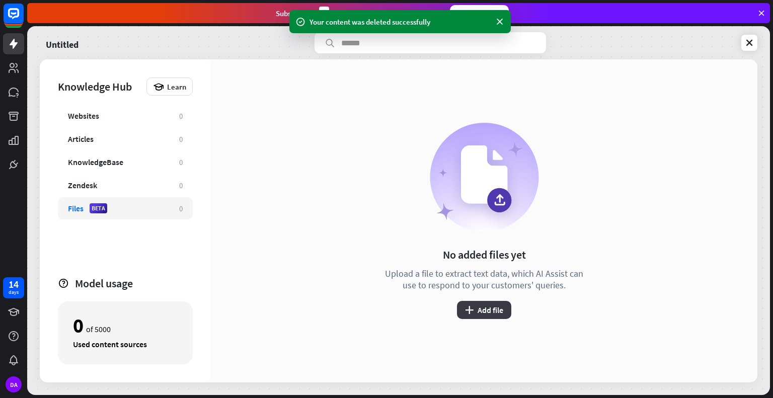
click at [488, 307] on button "plus Add file" at bounding box center [484, 310] width 54 height 18
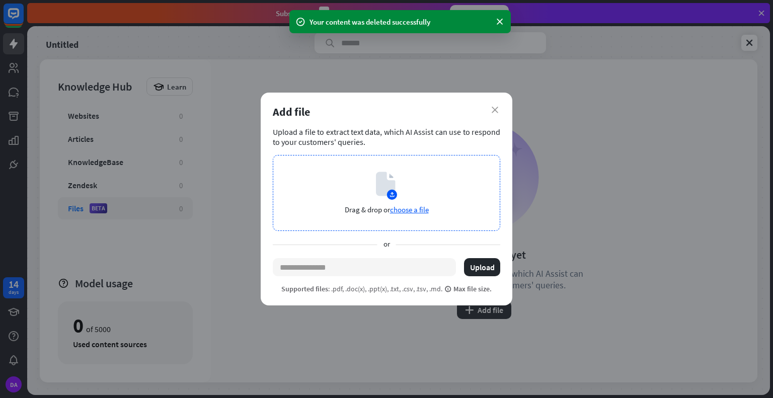
click at [405, 203] on div "Drag & drop or choose a file" at bounding box center [386, 193] width 227 height 76
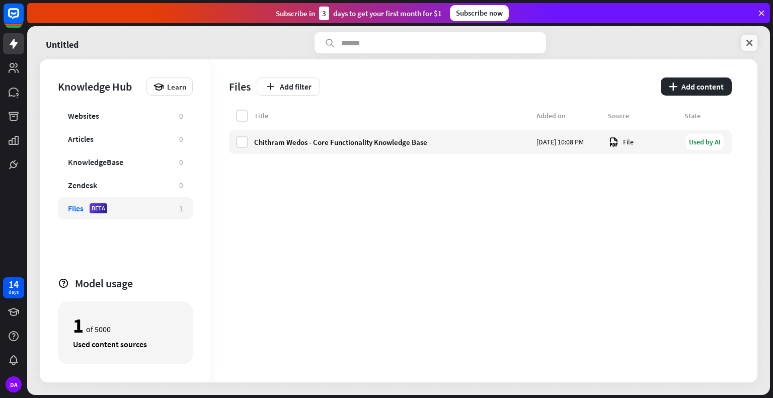
click at [747, 36] on link at bounding box center [749, 43] width 16 height 16
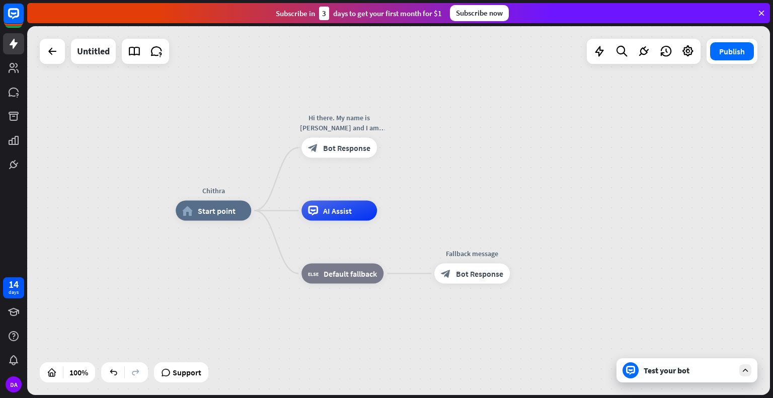
click at [676, 367] on div "Test your bot" at bounding box center [689, 370] width 91 height 10
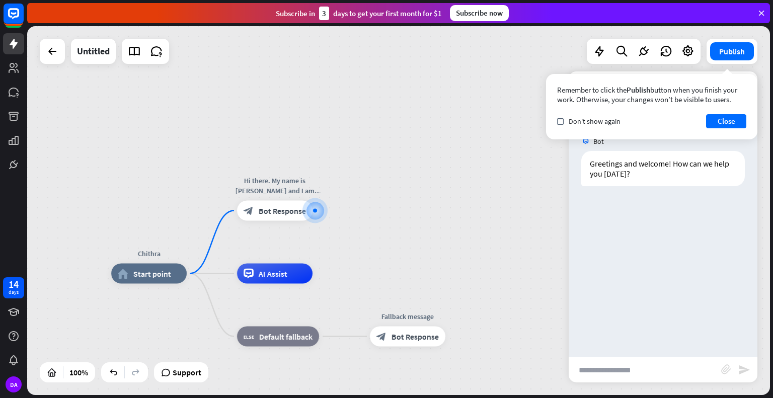
click at [676, 367] on input "text" at bounding box center [645, 369] width 152 height 25
type input "**"
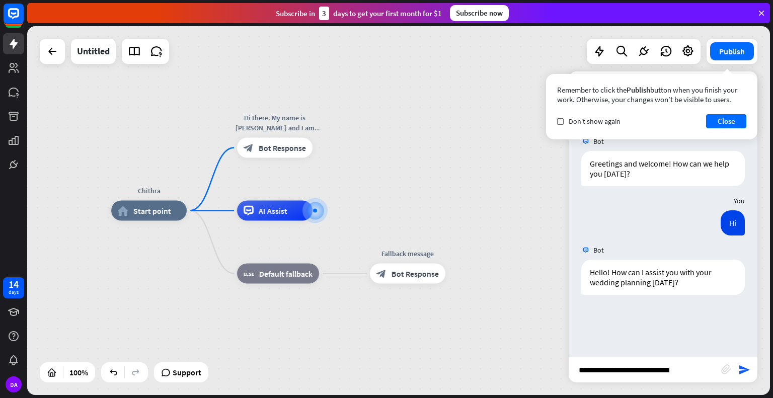
type input "**********"
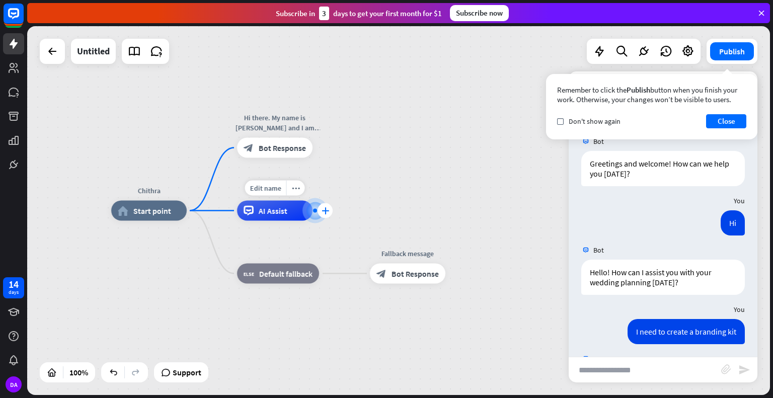
click at [326, 210] on icon "plus" at bounding box center [326, 210] width 8 height 7
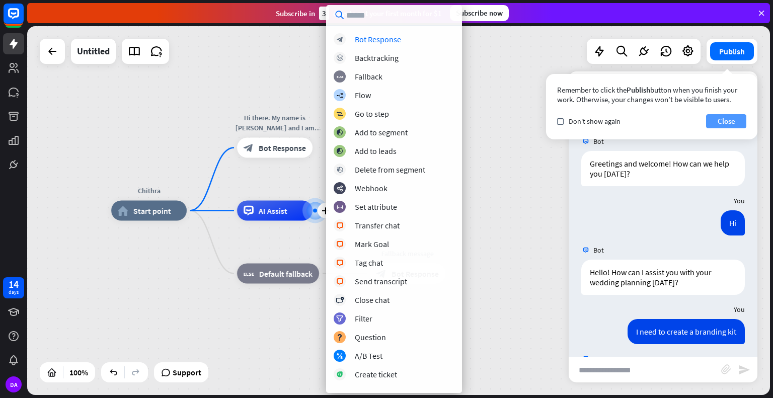
click at [743, 117] on button "Close" at bounding box center [726, 121] width 40 height 14
